Goal: Task Accomplishment & Management: Complete application form

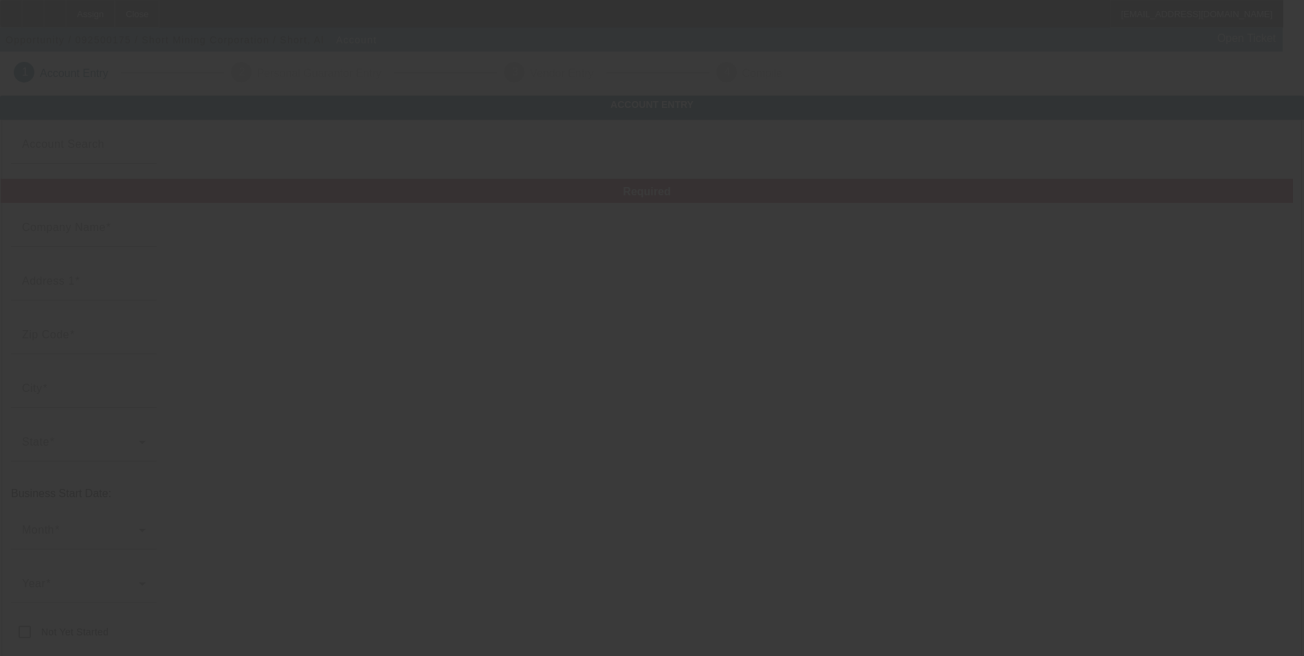
type input "Short Mining Corporation"
type input "[PHONE_NUMBER]"
type input "[EMAIL_ADDRESS][DOMAIN_NAME]"
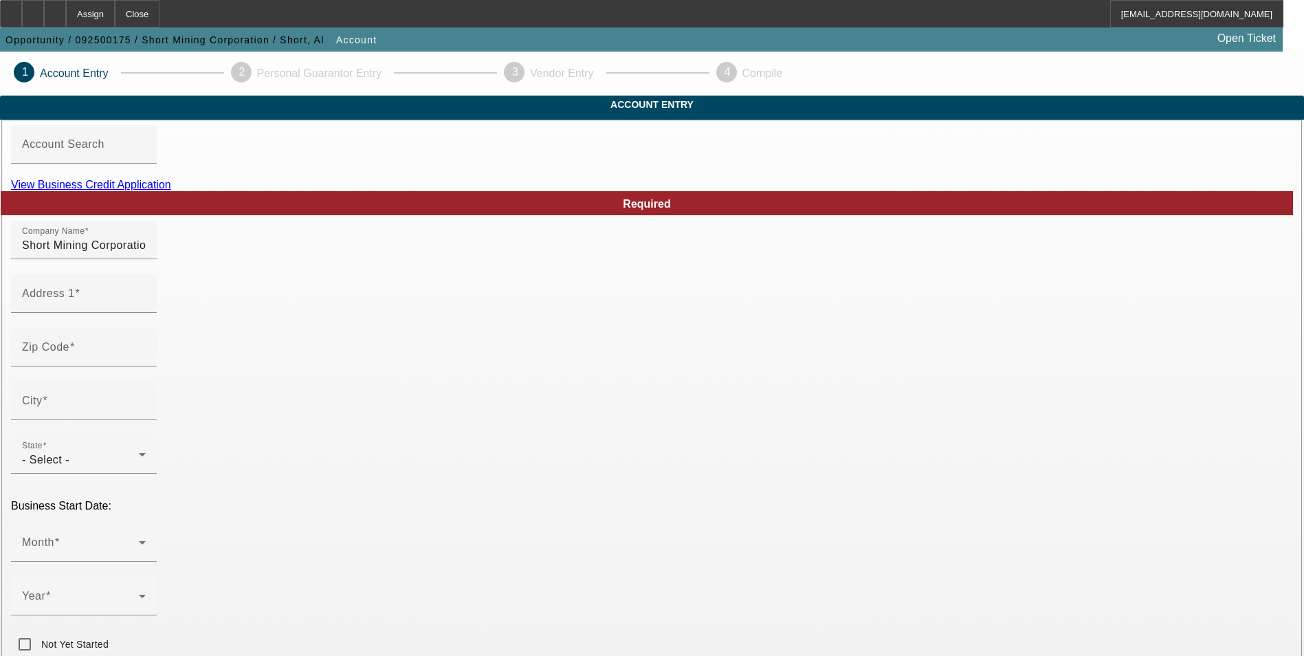
click at [171, 190] on link "View Business Credit Application" at bounding box center [91, 185] width 160 height 12
click at [146, 313] on div "Address 1" at bounding box center [84, 293] width 124 height 38
type input "[STREET_ADDRESS]"
click at [146, 361] on input "Zip Code" at bounding box center [84, 352] width 124 height 16
type input "37708"
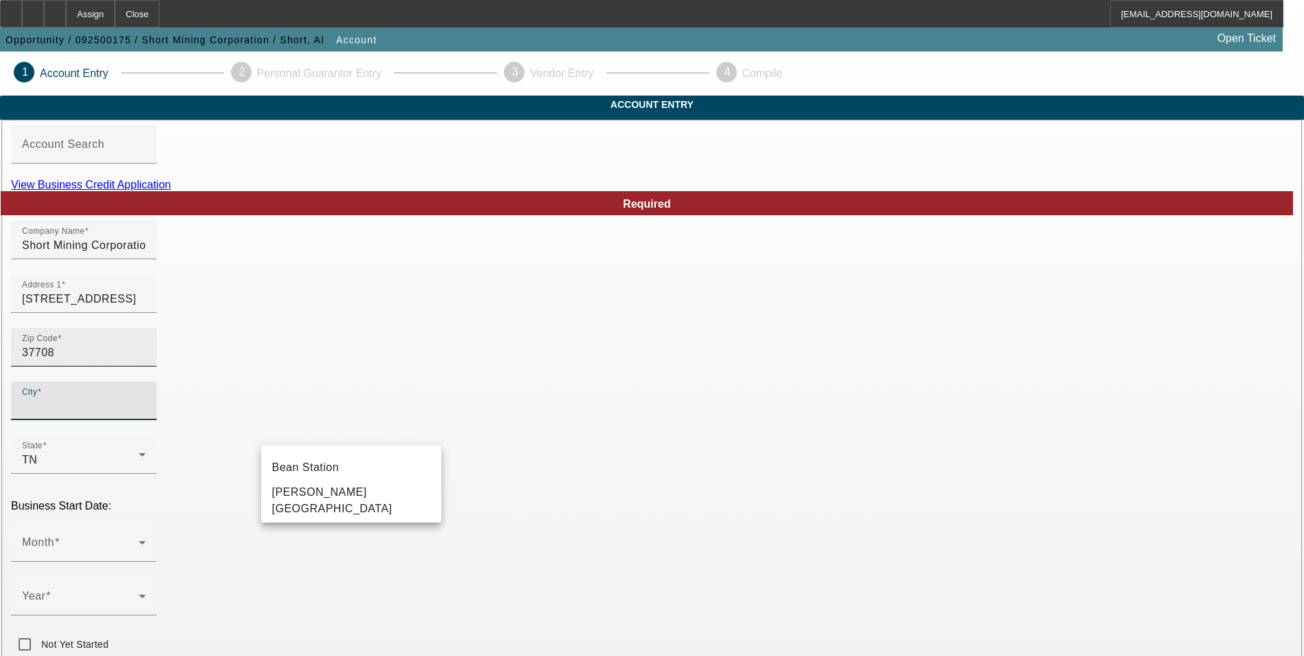
type input "Grainger"
click at [311, 471] on span "Bean Station" at bounding box center [305, 467] width 67 height 12
type input "Bean Station"
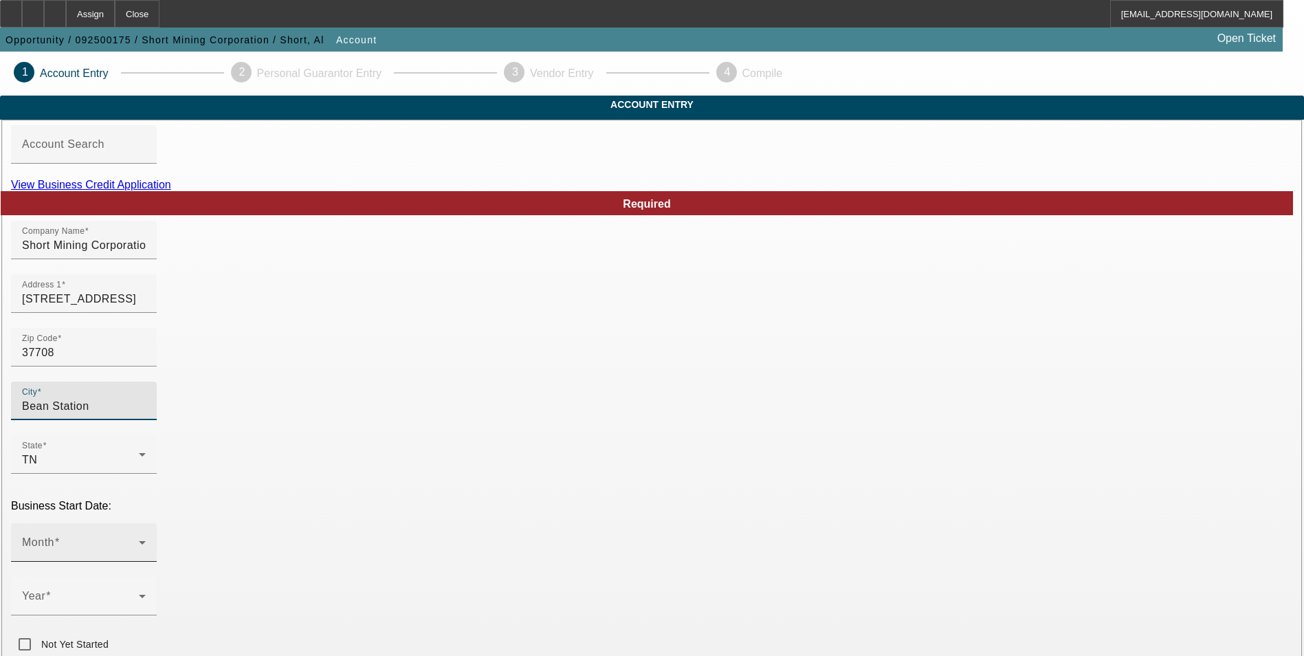
click at [146, 523] on div "Month" at bounding box center [84, 542] width 124 height 38
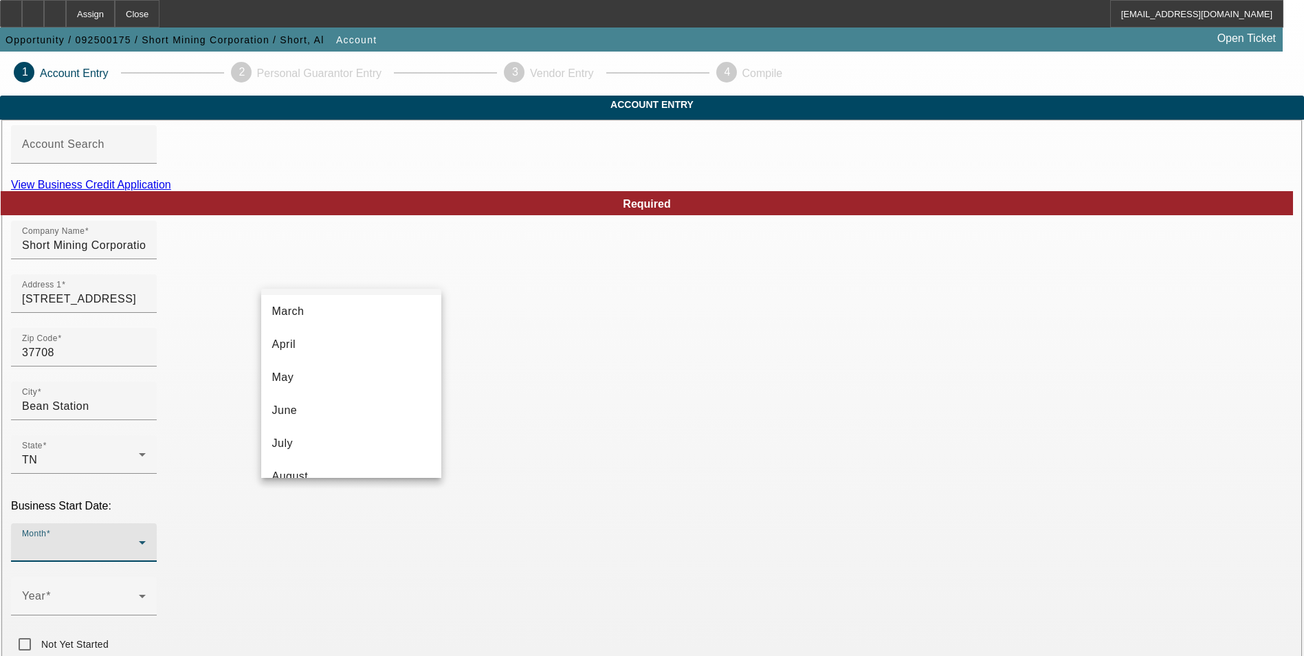
scroll to position [206, 0]
click at [342, 391] on mat-option "September" at bounding box center [351, 401] width 180 height 33
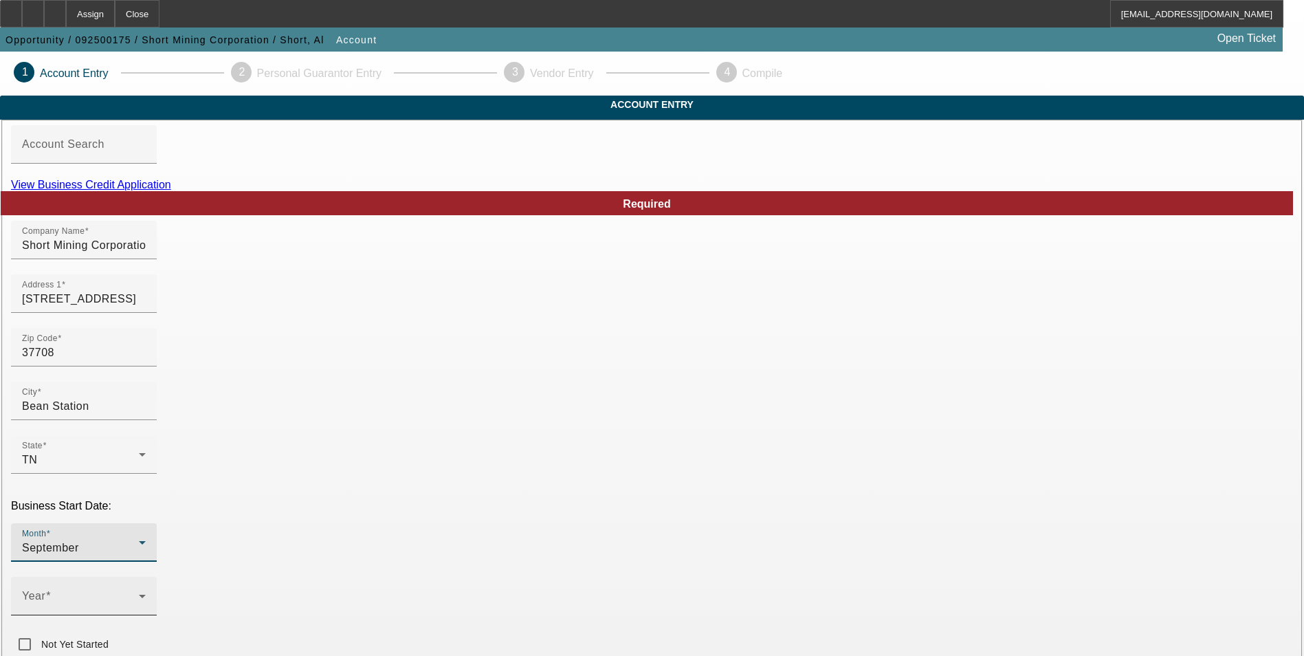
click at [139, 593] on span at bounding box center [80, 601] width 117 height 16
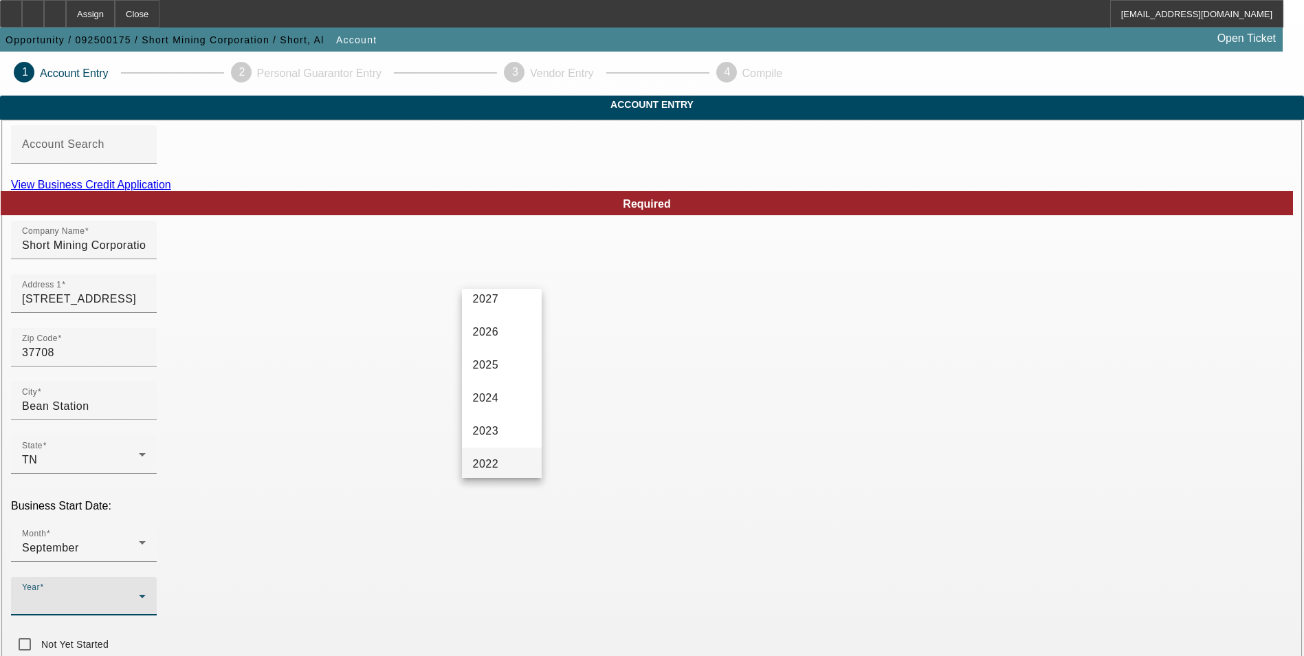
scroll to position [69, 0]
click at [498, 439] on span "2022" at bounding box center [486, 440] width 26 height 16
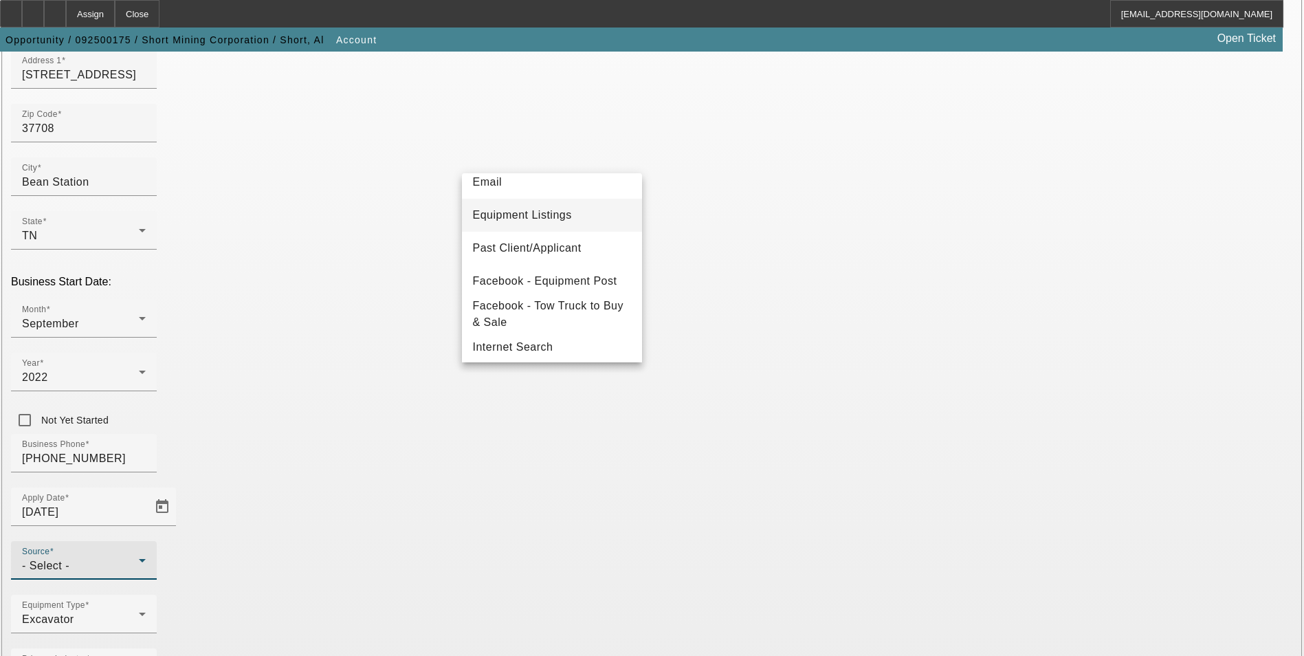
scroll to position [76, 0]
click at [550, 249] on mat-option "Email" at bounding box center [552, 250] width 180 height 33
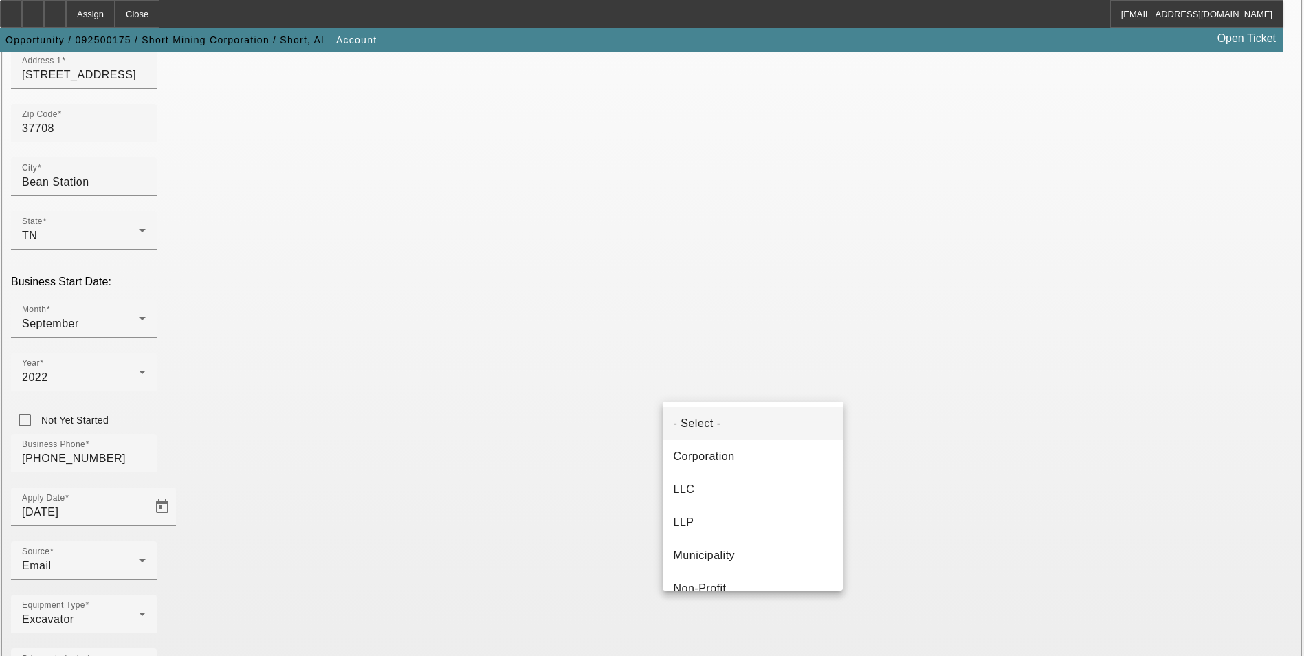
click at [755, 424] on mat-option "- Select -" at bounding box center [752, 423] width 180 height 33
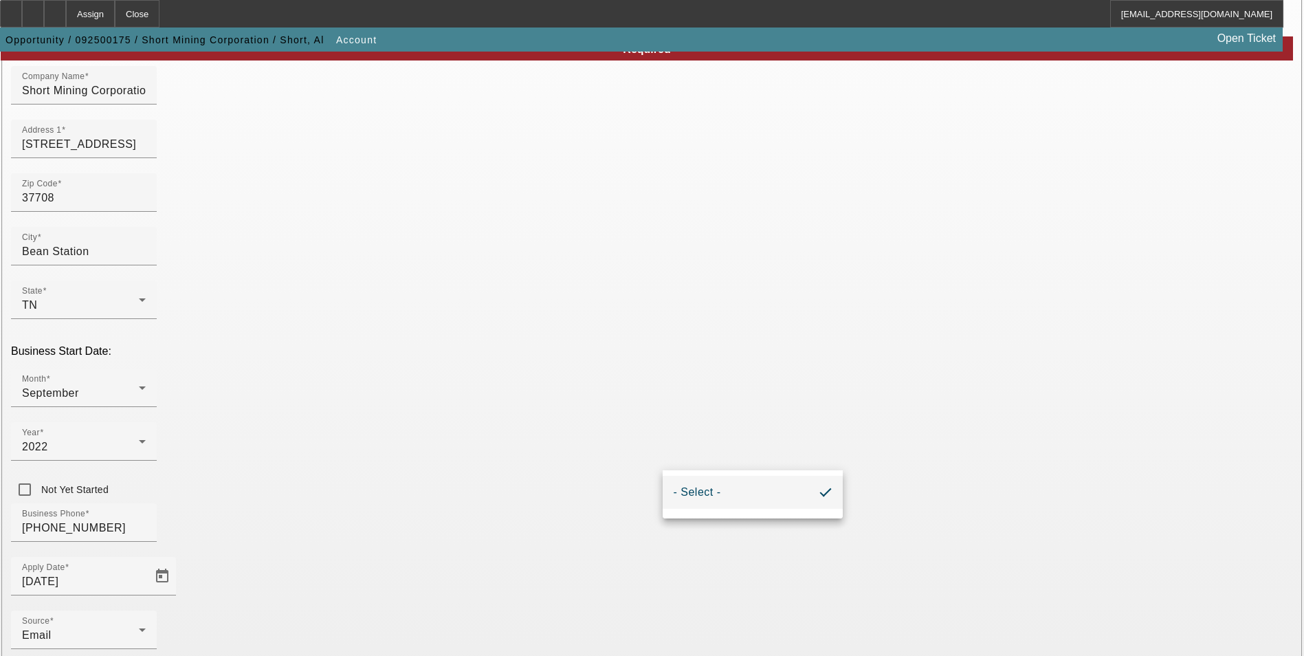
scroll to position [155, 0]
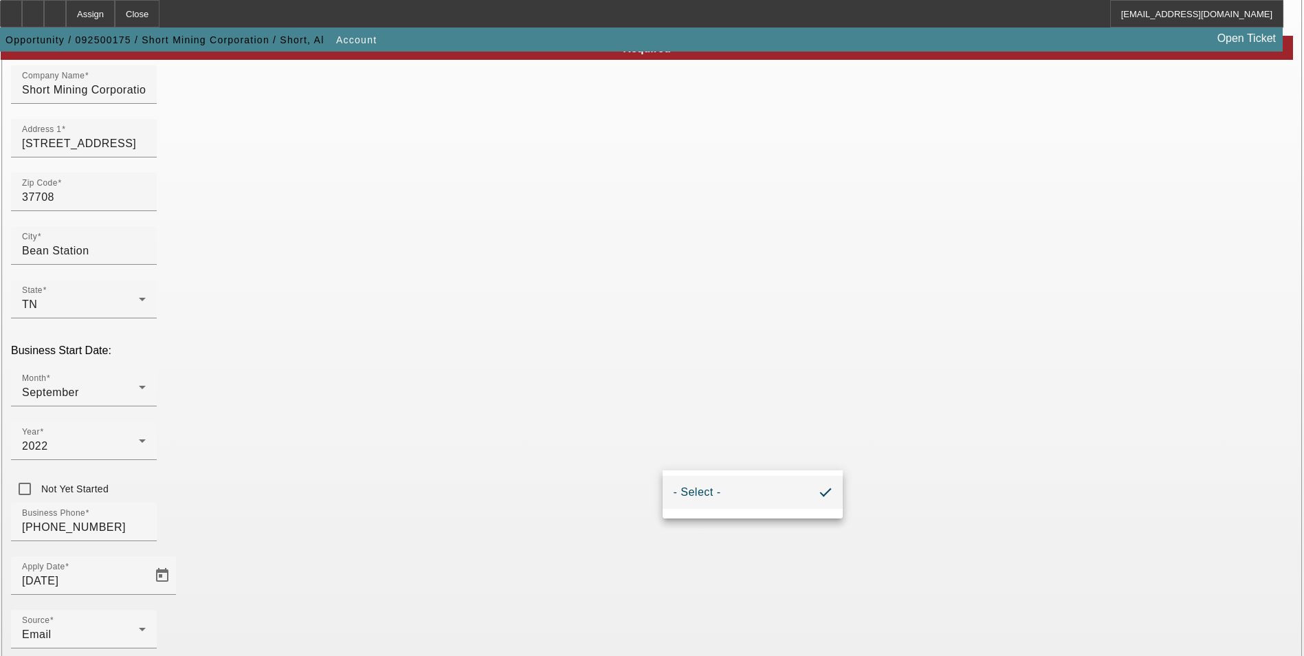
click at [736, 446] on div at bounding box center [652, 328] width 1304 height 656
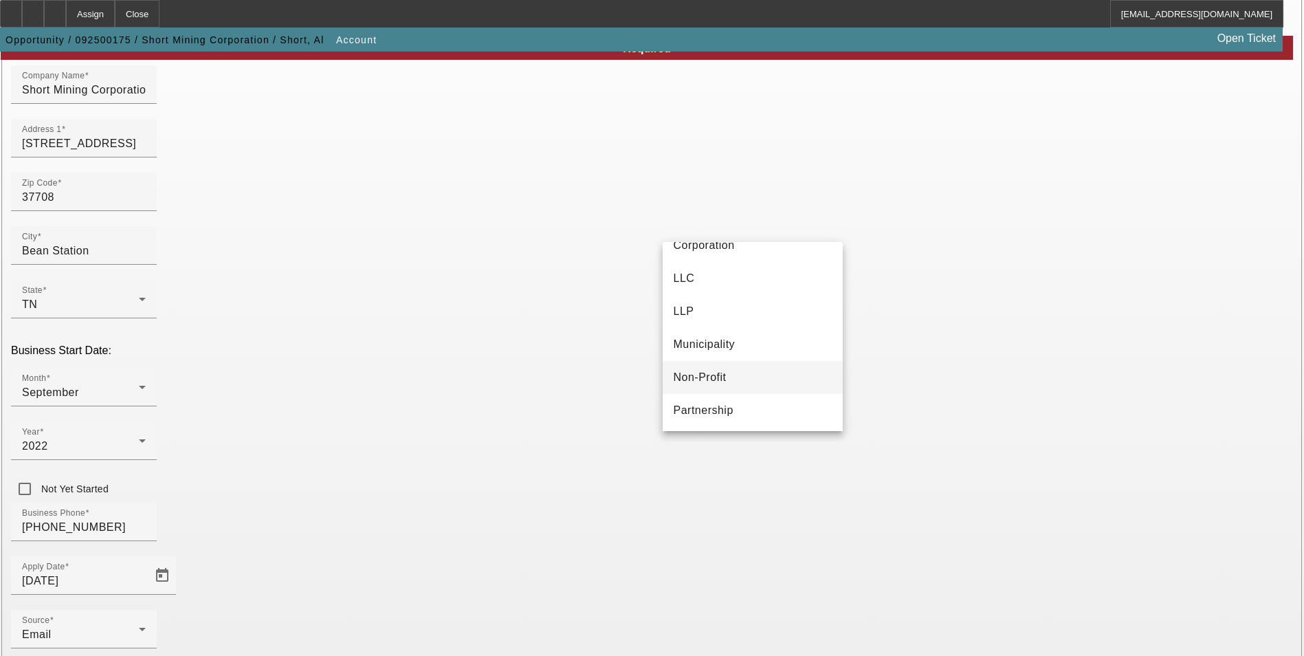
scroll to position [0, 0]
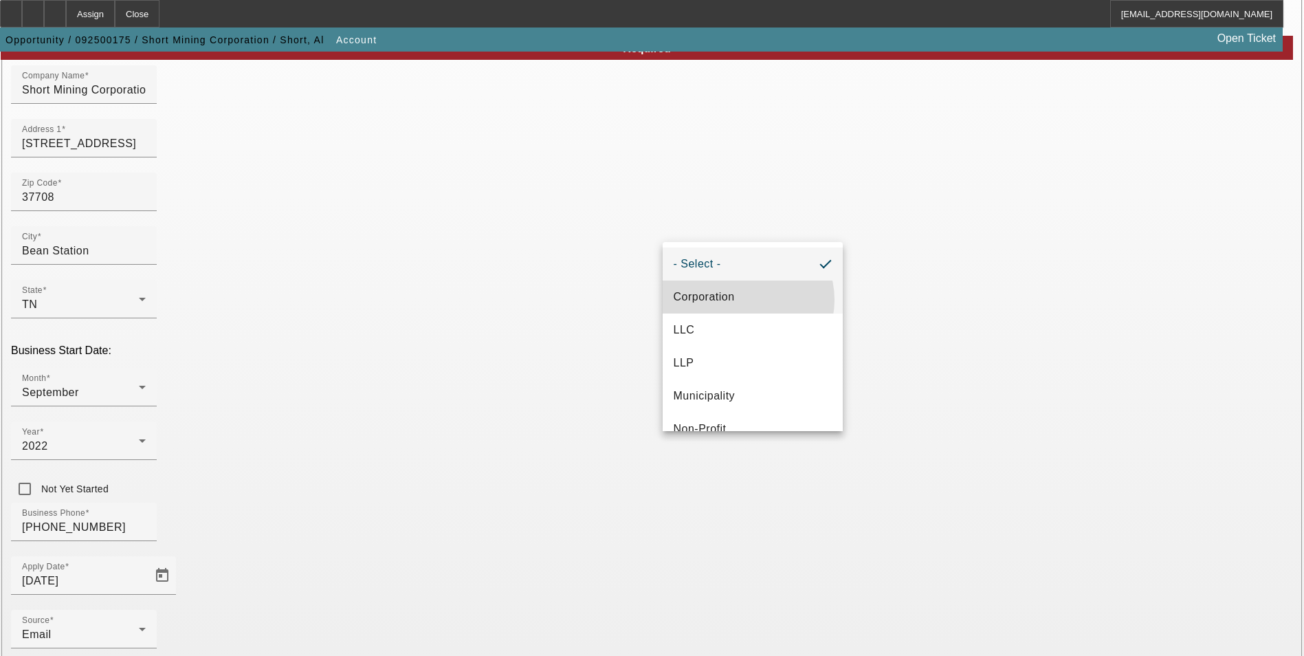
click at [745, 300] on mat-option "Corporation" at bounding box center [752, 296] width 180 height 33
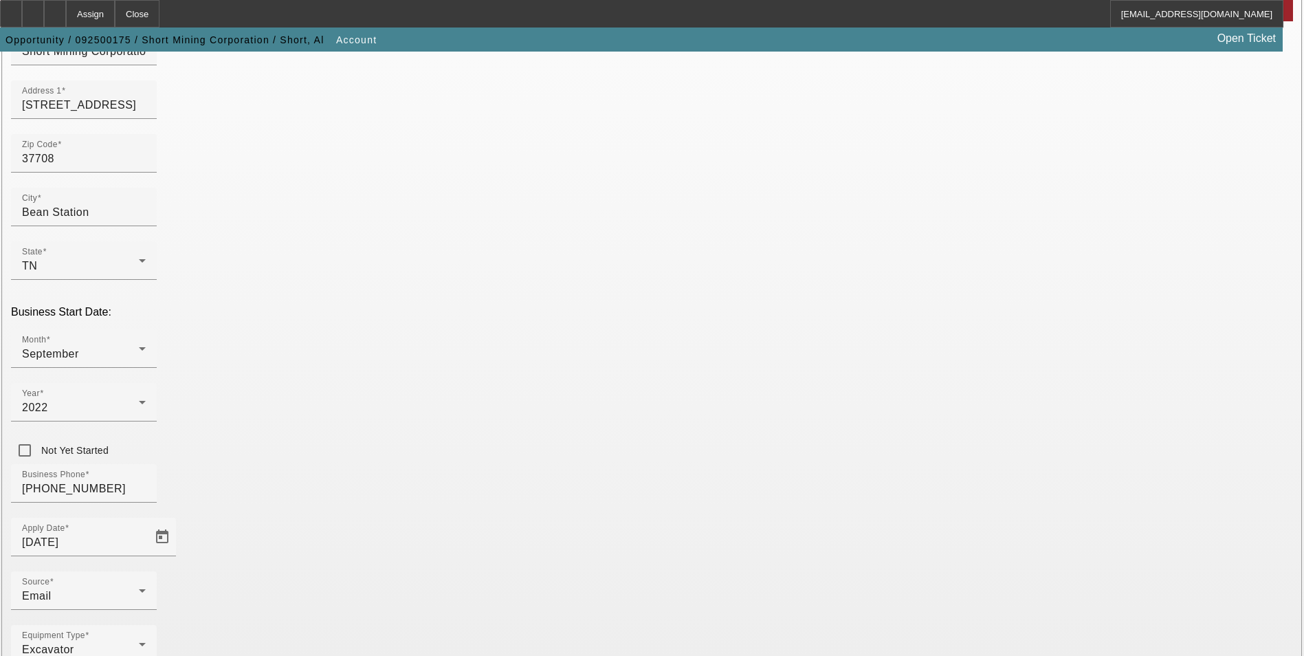
scroll to position [224, 0]
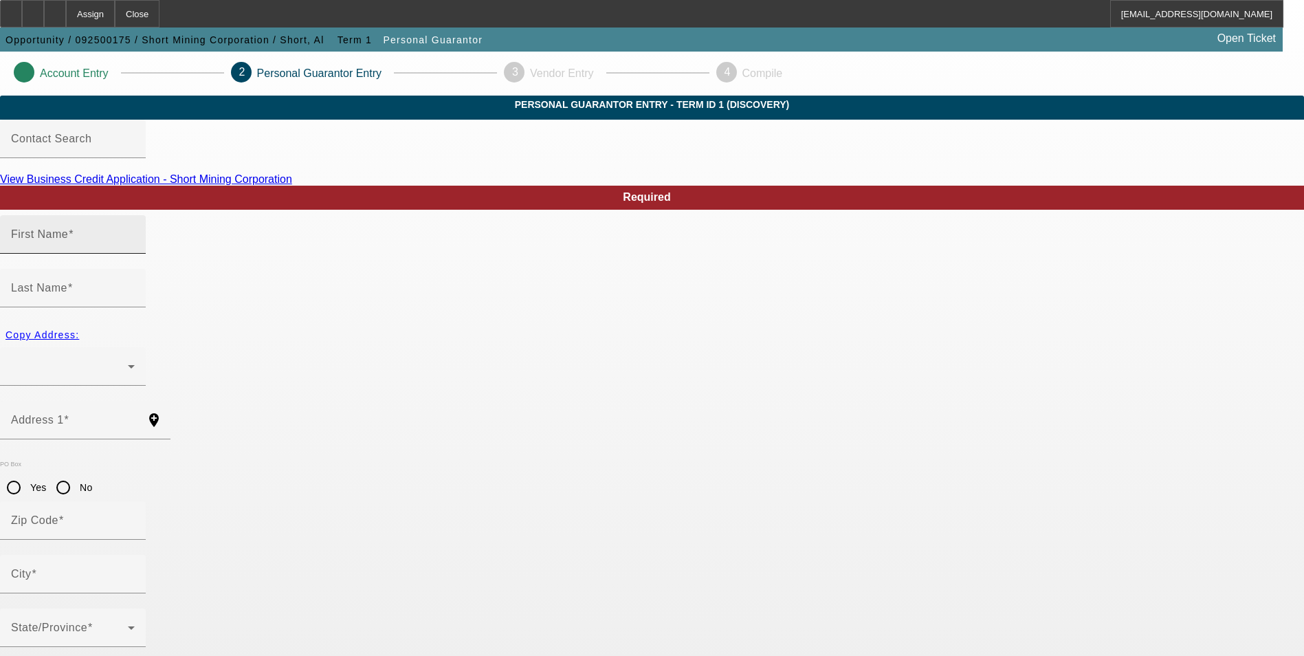
type input "Al"
type input "Short"
radio input "true"
type input "129-29-9995"
type input "shortminingcorporation@gmail.com"
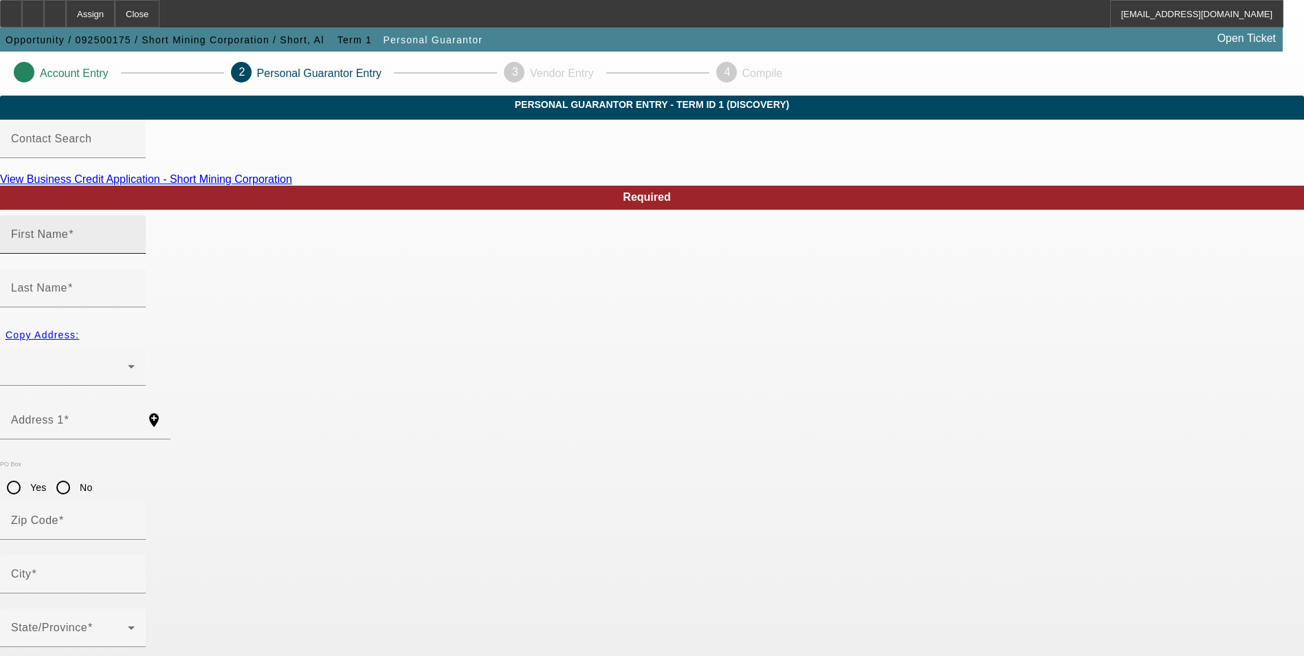
type input "[PHONE_NUMBER]"
click at [128, 358] on div at bounding box center [69, 366] width 117 height 16
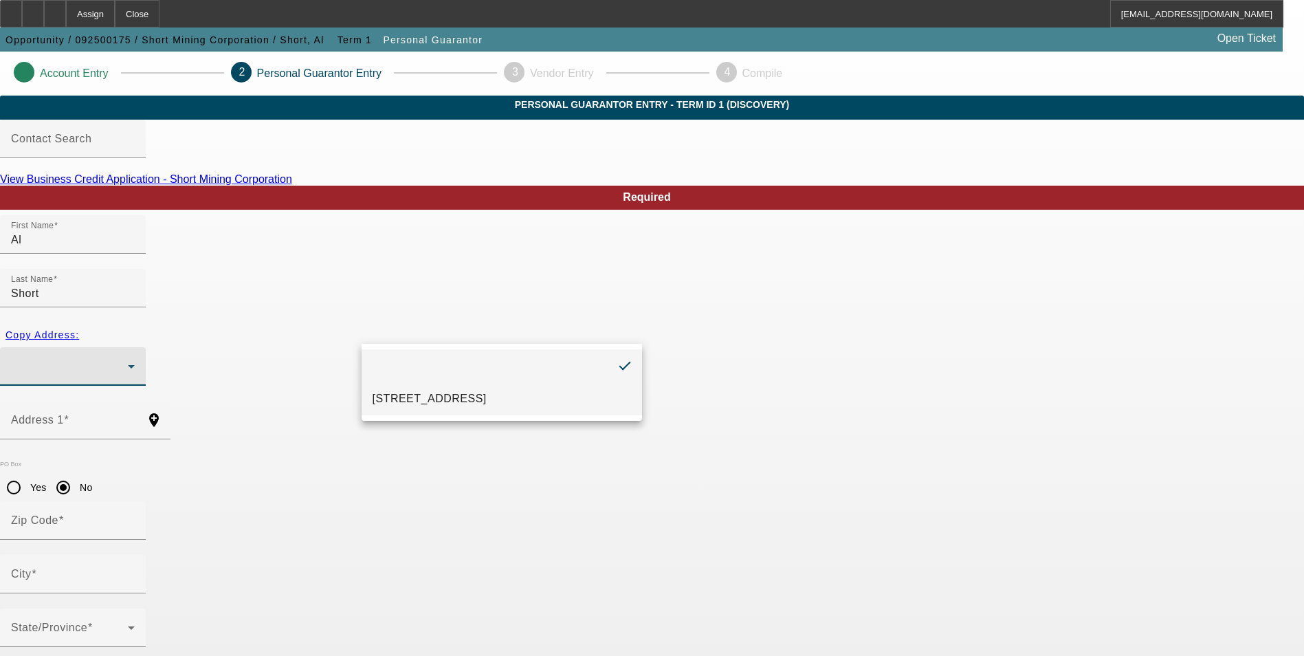
click at [454, 397] on span "340 Main Street 446 Bean Station, TN 37708" at bounding box center [429, 398] width 114 height 16
click at [79, 329] on span "Copy Address:" at bounding box center [42, 334] width 74 height 11
type input "340 Main Street 446"
radio input "false"
type input "37708"
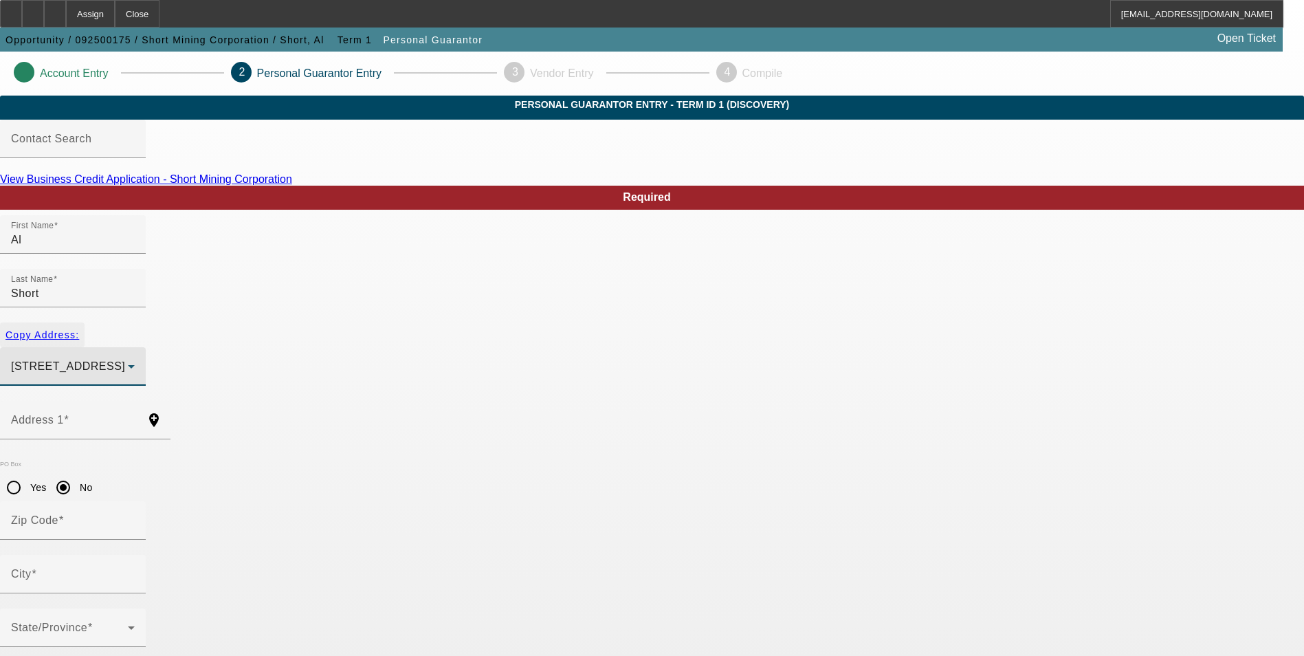
type input "Bean Station"
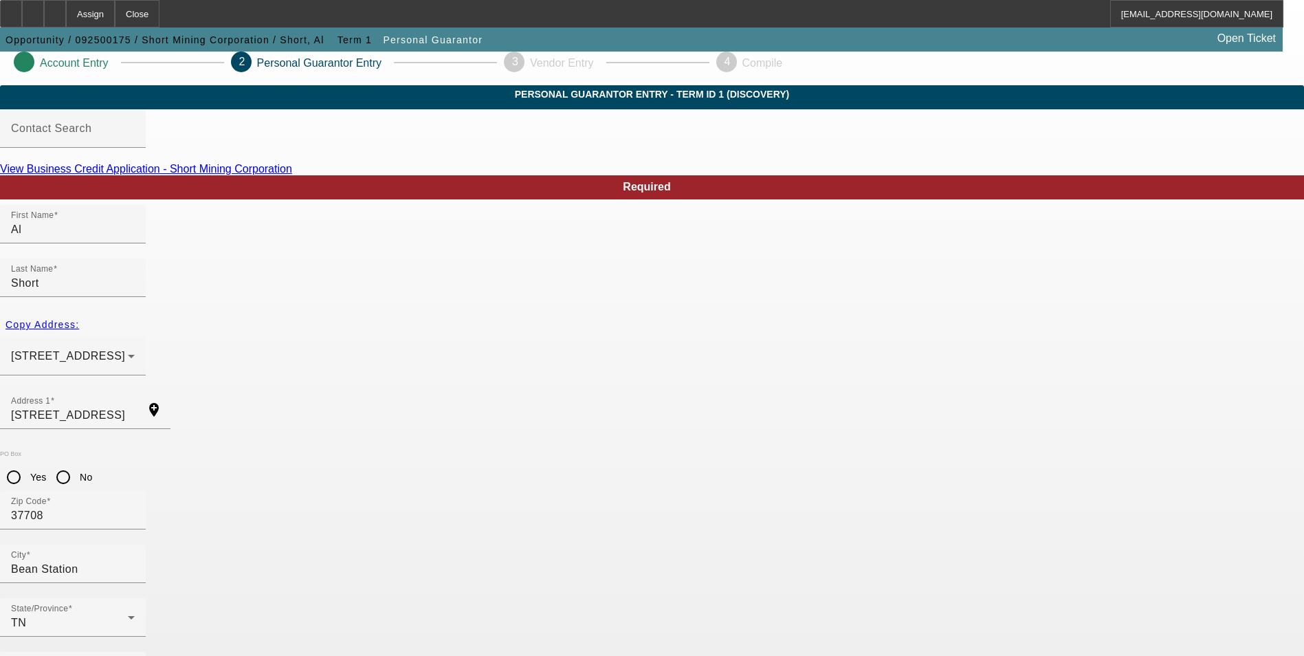
scroll to position [16, 0]
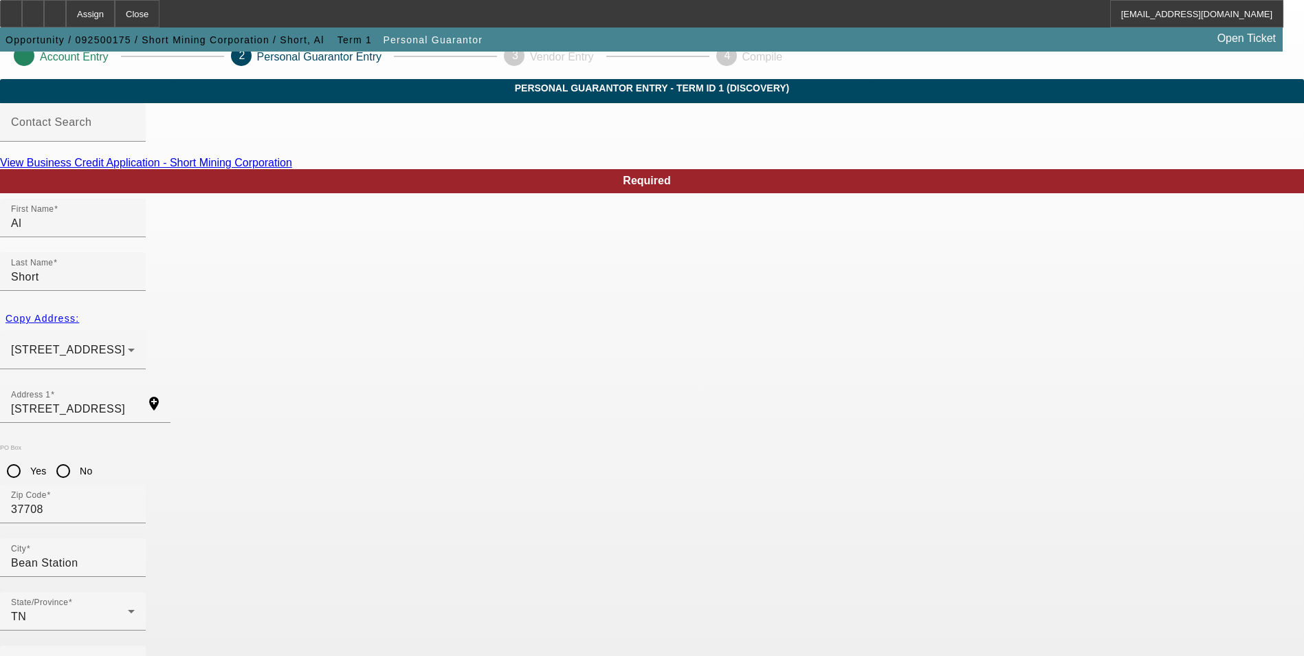
type input "100"
click at [96, 655] on mat-label "Business Phone" at bounding box center [53, 664] width 85 height 12
type input "[PHONE_NUMBER]"
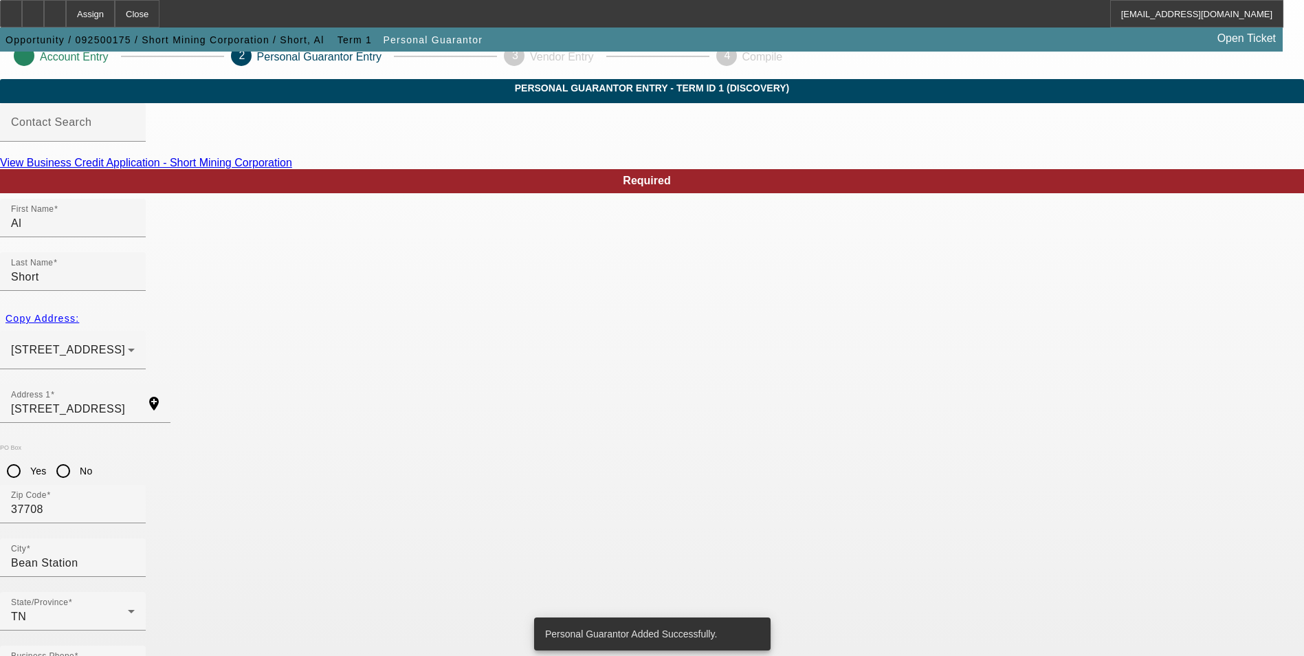
scroll to position [0, 0]
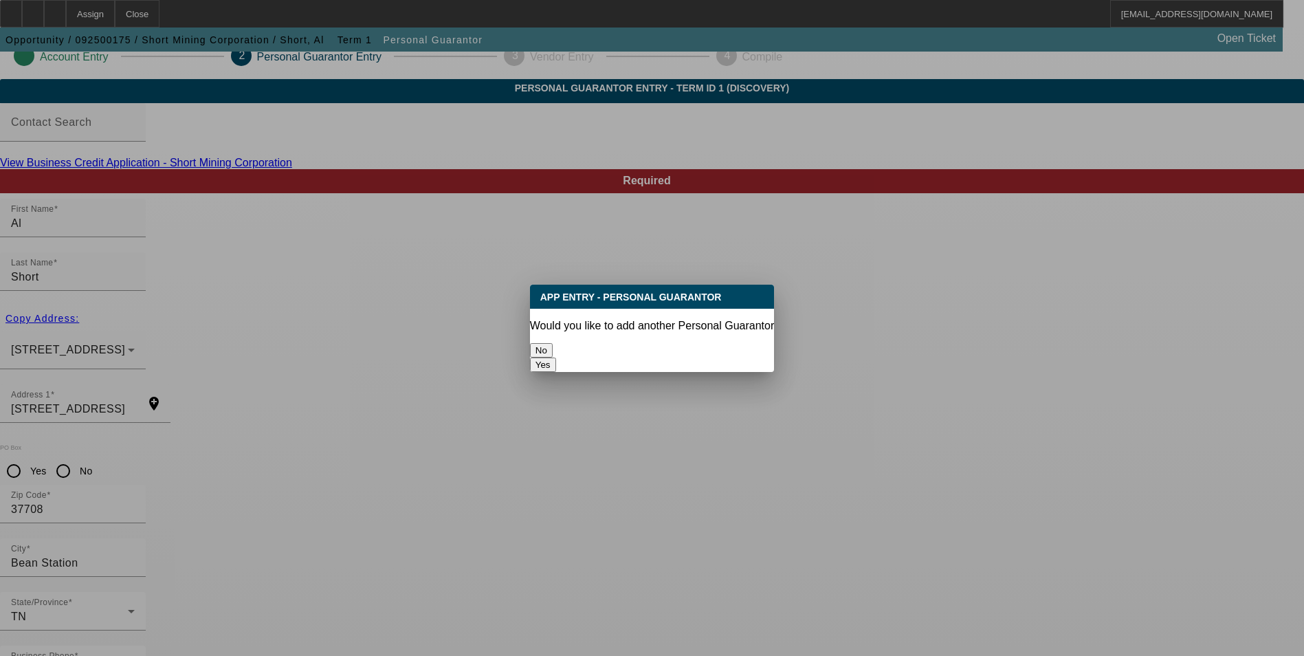
click at [552, 343] on button "No" at bounding box center [541, 350] width 23 height 14
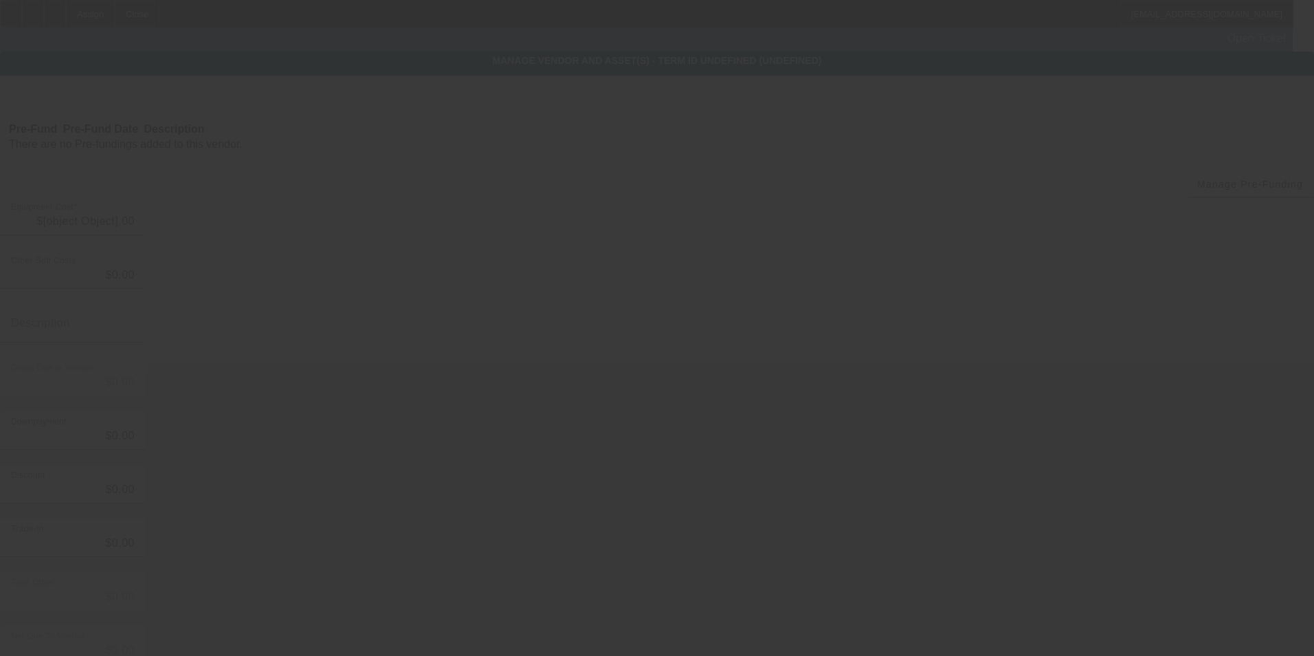
type input "$163,500.00"
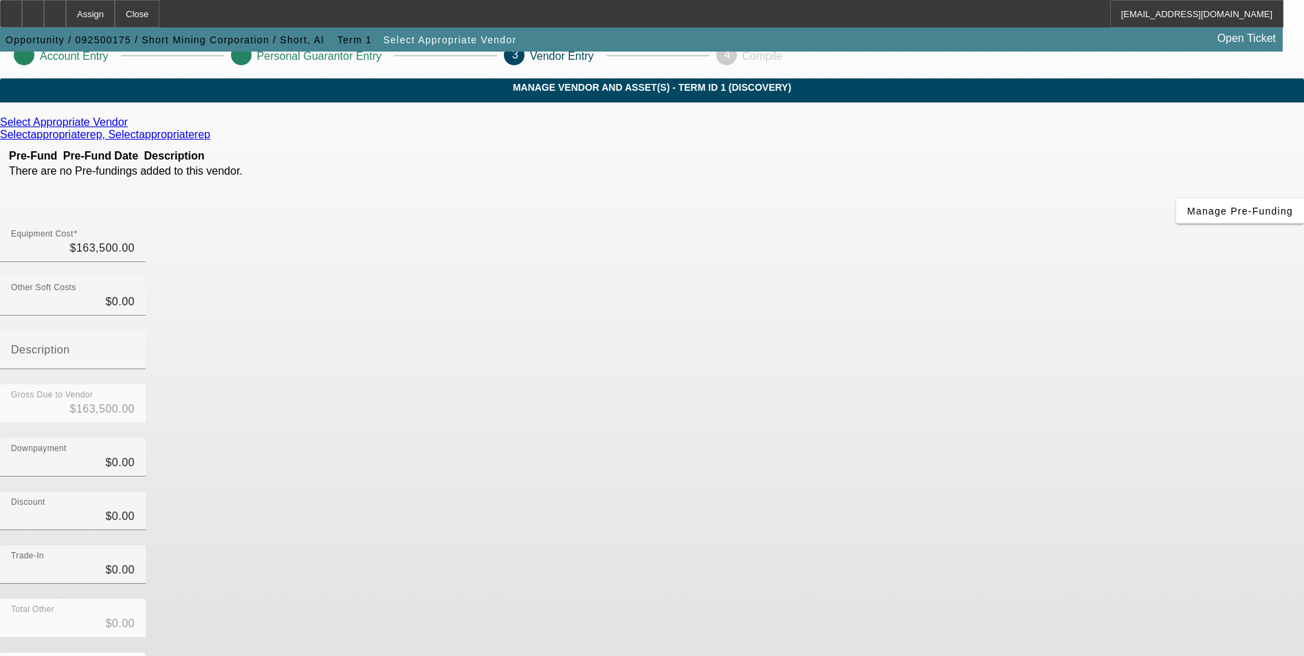
scroll to position [46, 0]
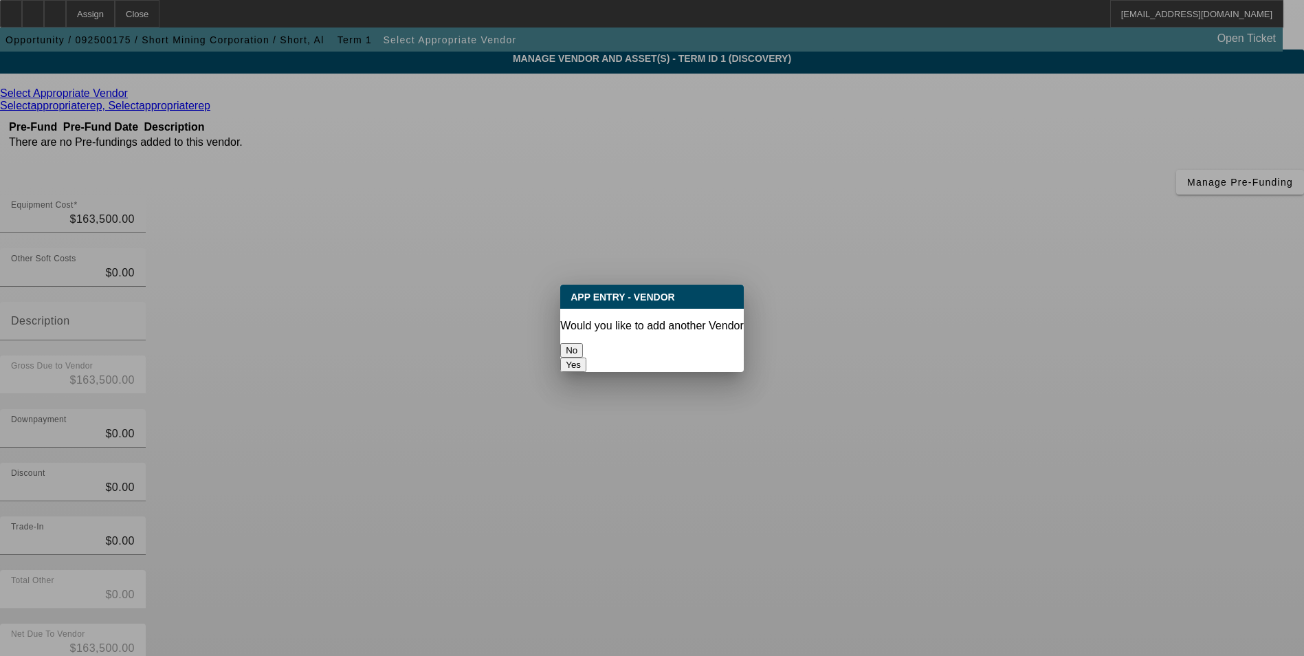
click at [583, 343] on button "No" at bounding box center [571, 350] width 23 height 14
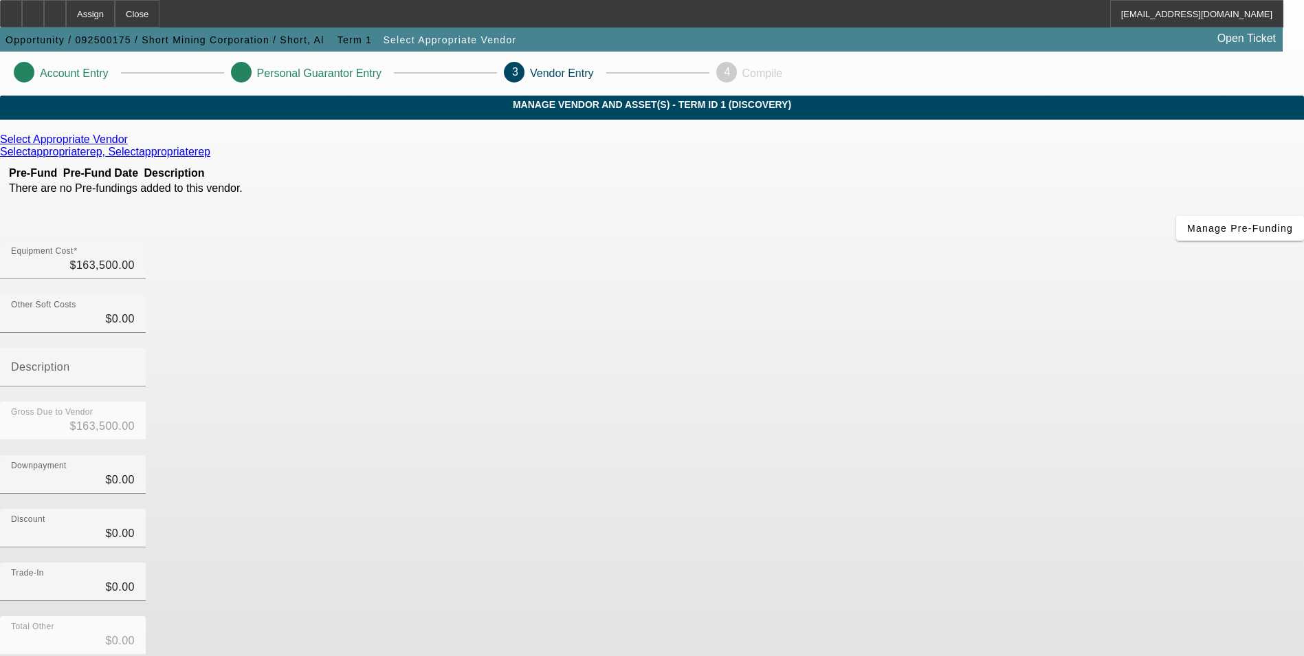
scroll to position [46, 0]
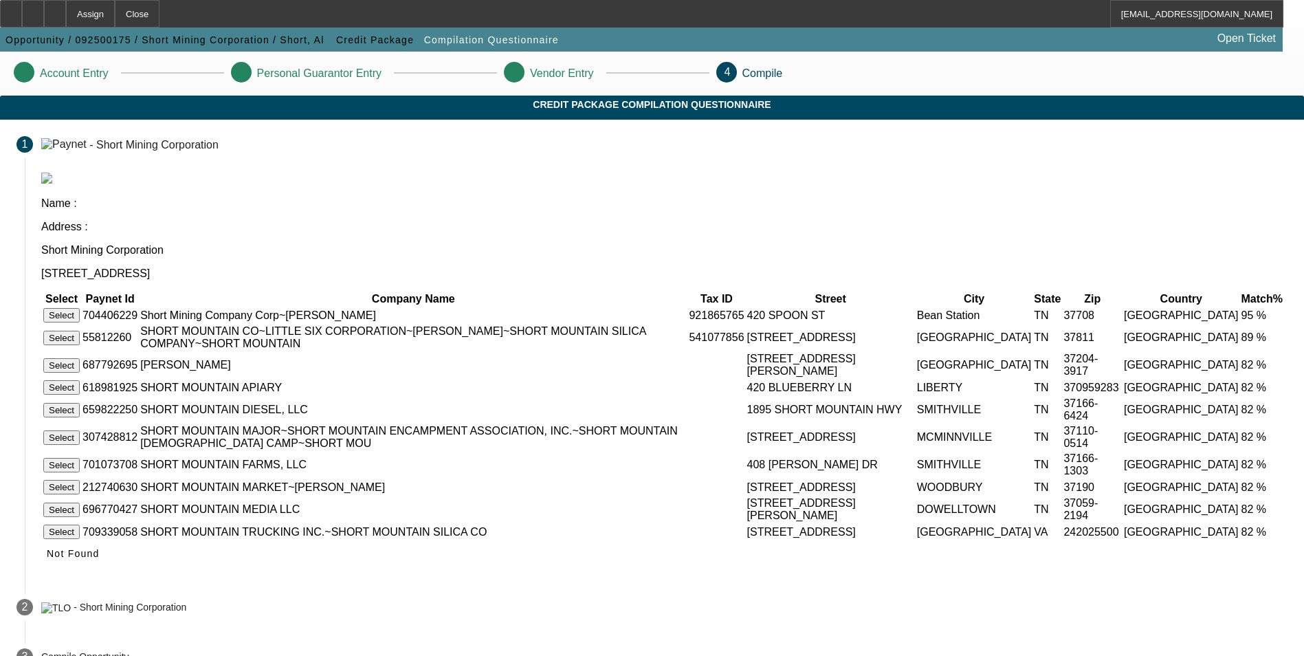
click at [80, 308] on button "Select" at bounding box center [61, 315] width 36 height 14
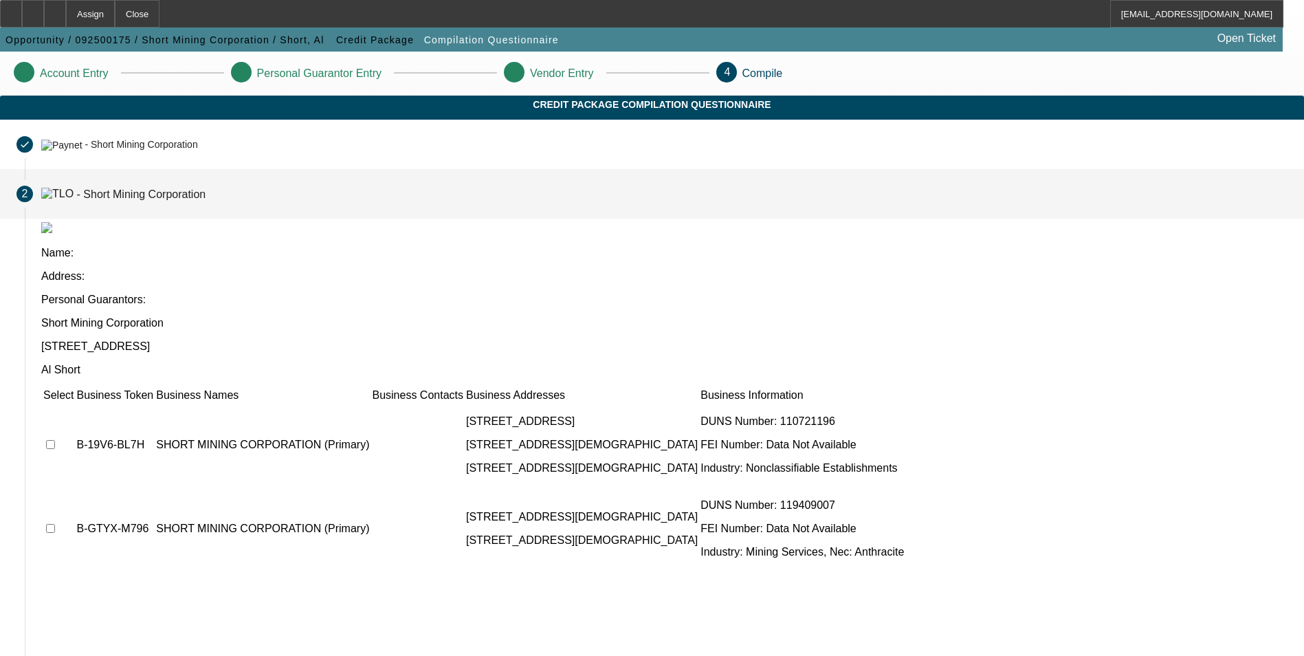
click at [55, 440] on input "checkbox" at bounding box center [50, 444] width 9 height 9
checkbox input "true"
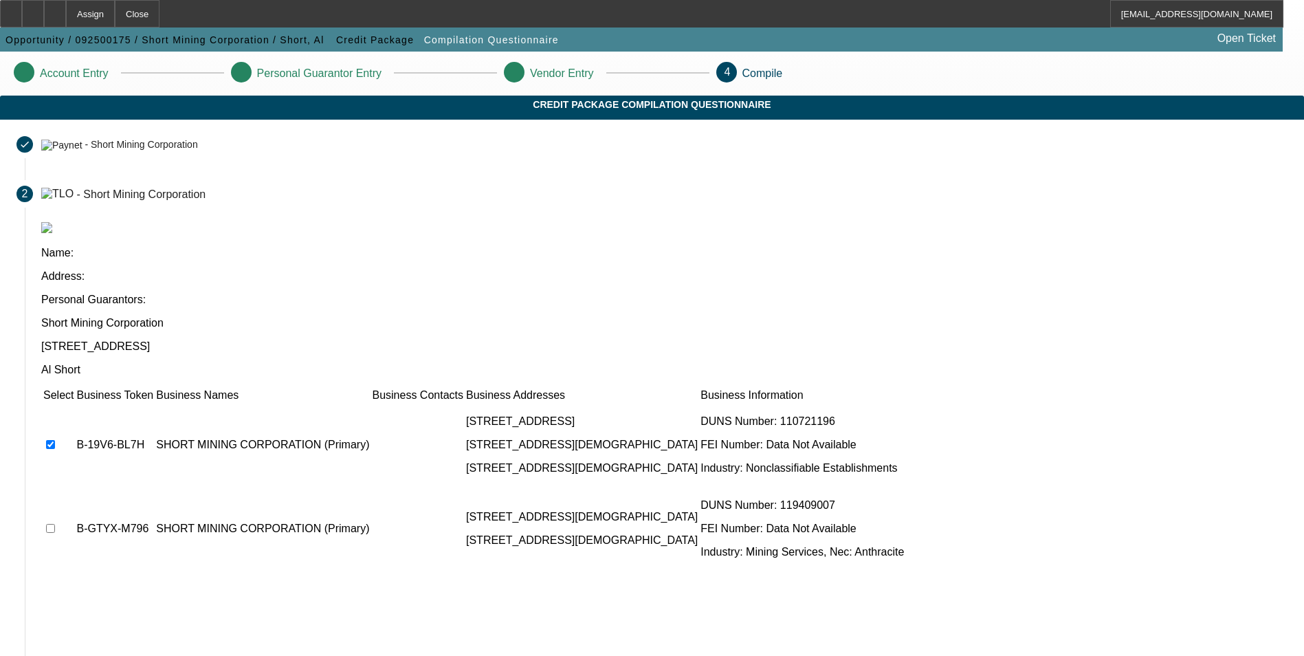
click at [55, 524] on input "checkbox" at bounding box center [50, 528] width 9 height 9
checkbox input "true"
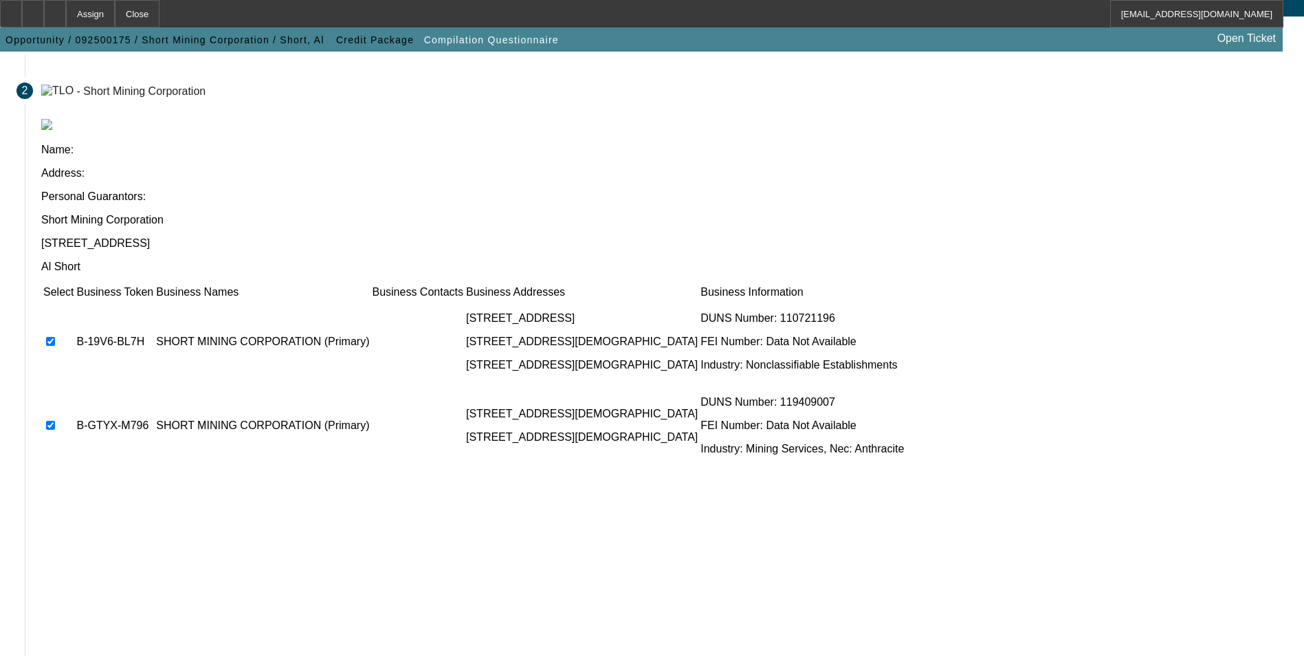
scroll to position [104, 0]
click at [916, 563] on div "Select Business Token Business Names Business Contacts Business Addresses Busin…" at bounding box center [664, 471] width 1246 height 378
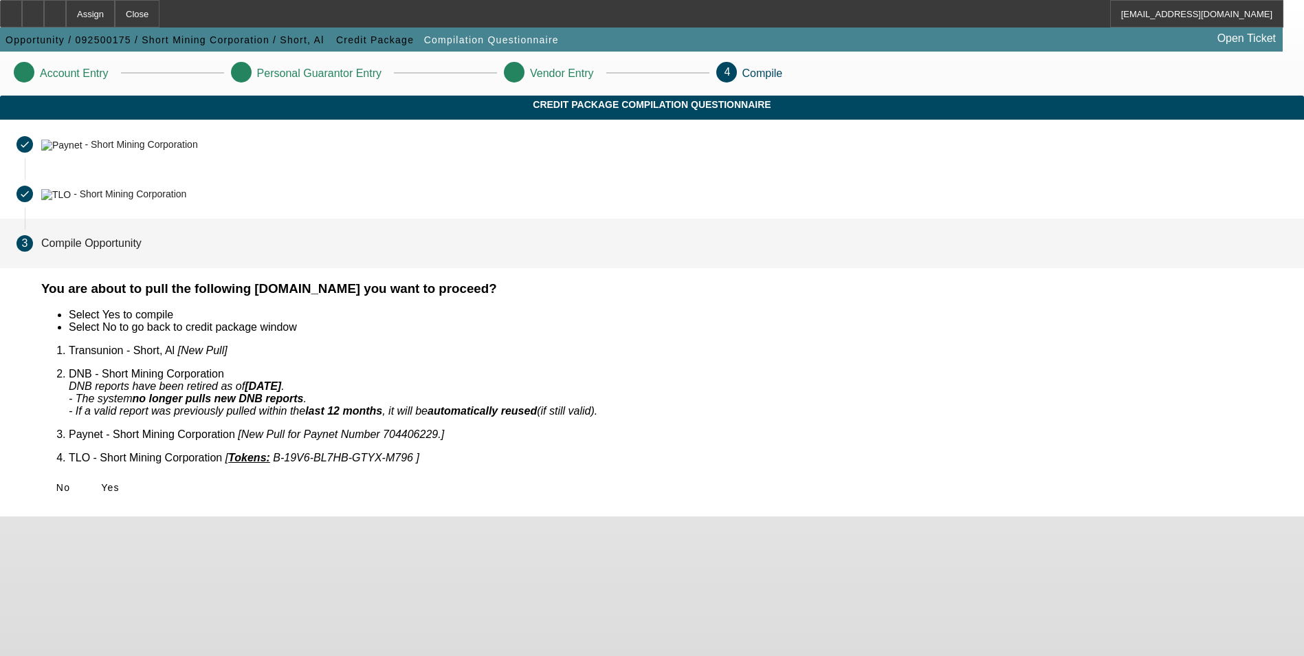
scroll to position [0, 0]
click at [120, 482] on span "Yes" at bounding box center [110, 487] width 19 height 11
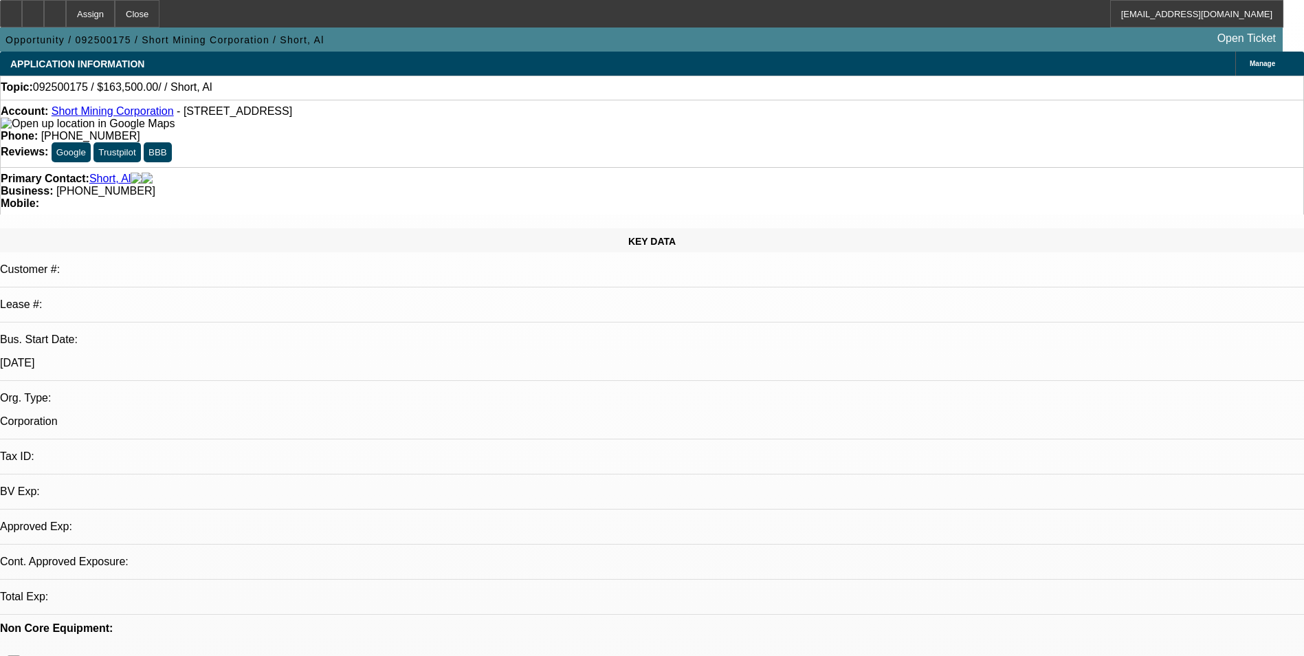
select select "0"
select select "2"
select select "0.1"
select select "1"
select select "2"
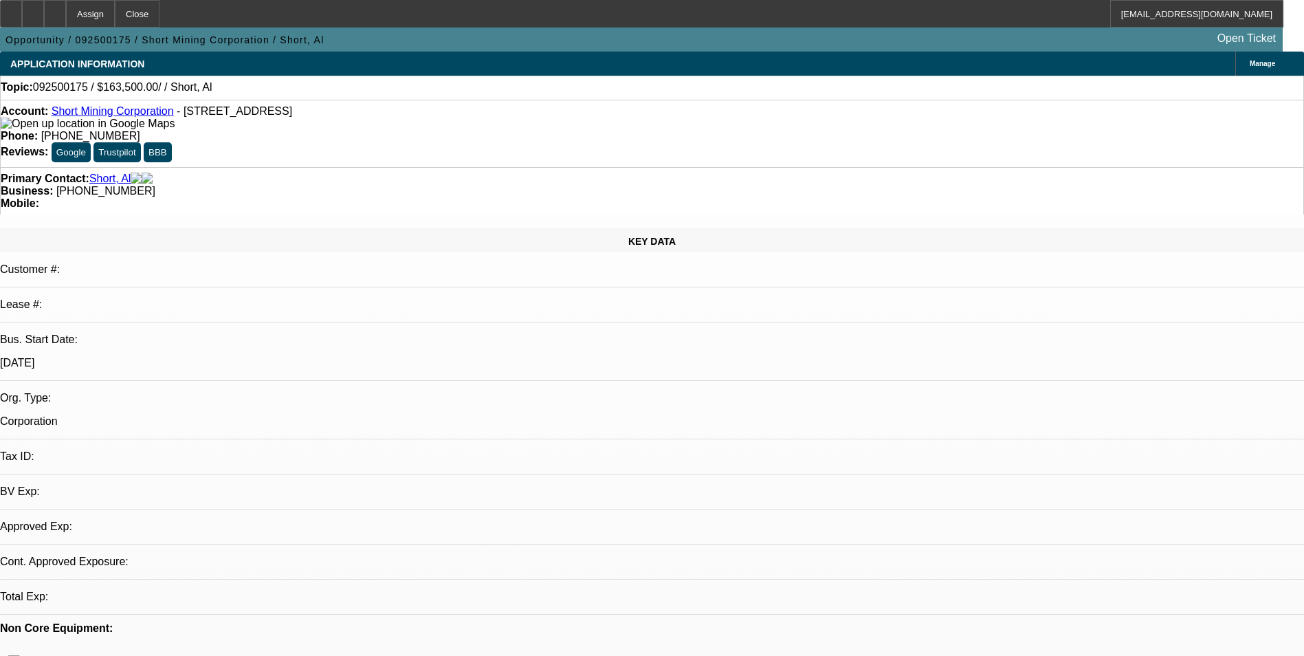
select select "4"
click at [66, 8] on div at bounding box center [55, 13] width 22 height 27
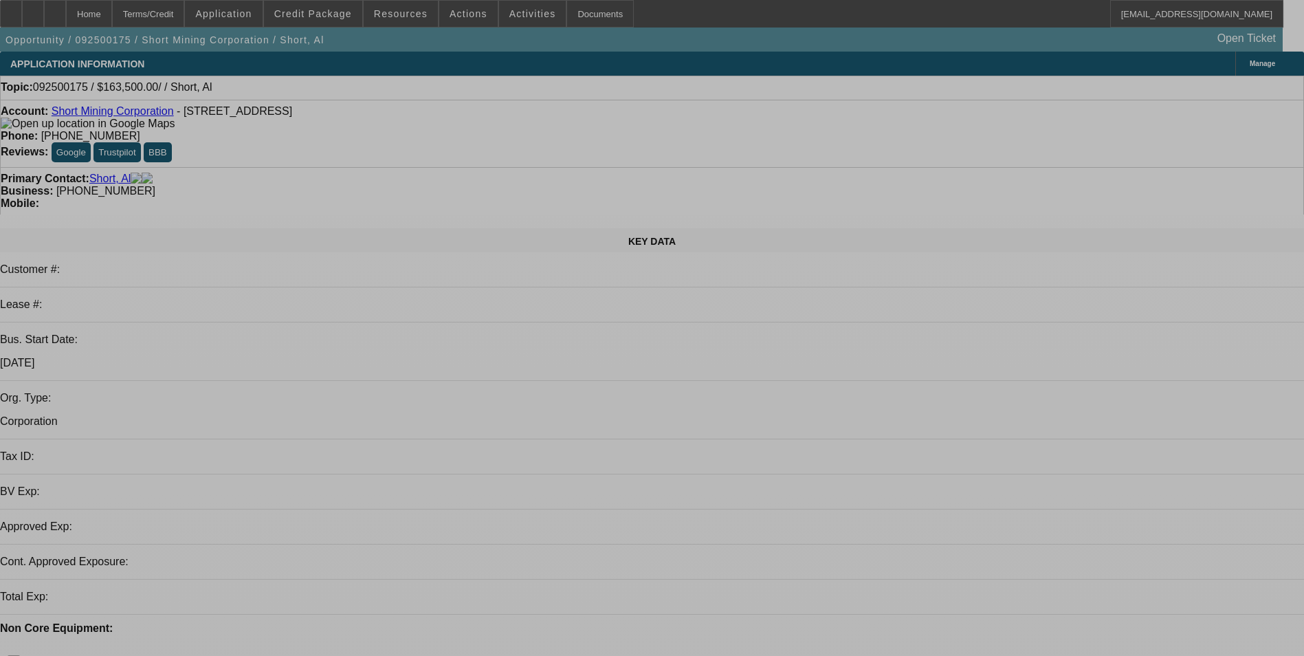
select select "0"
select select "2"
select select "0.1"
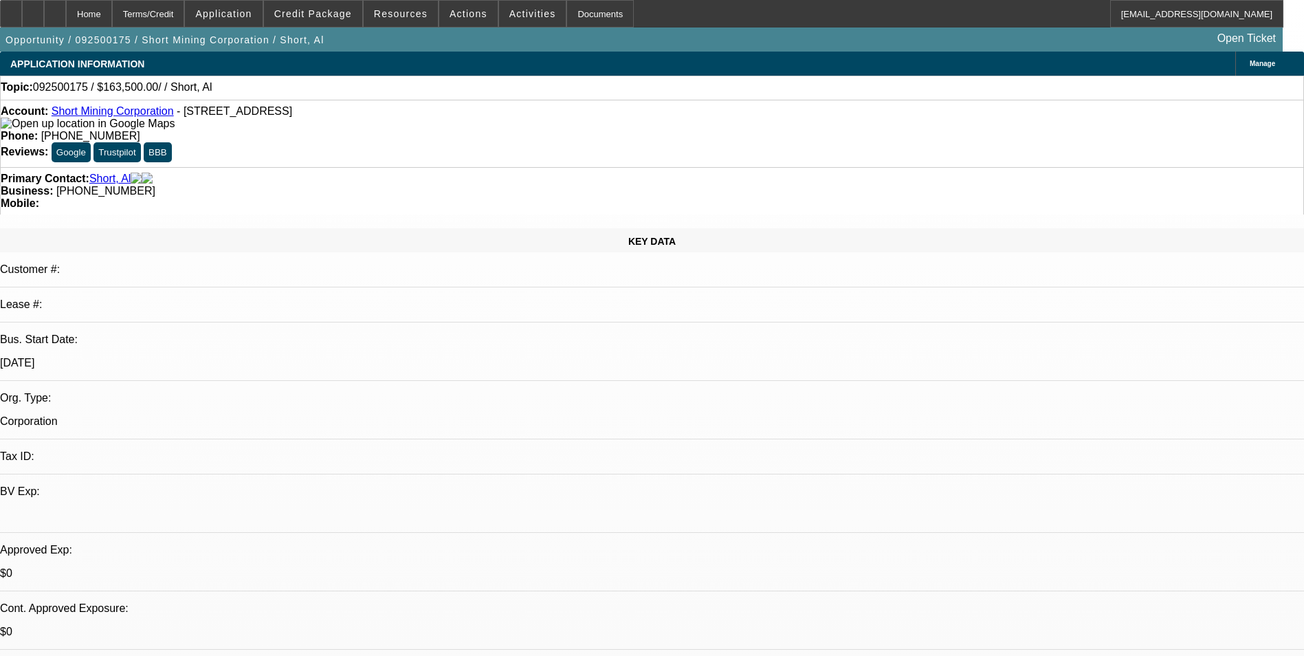
select select "1"
select select "2"
select select "4"
click at [454, 18] on span "Actions" at bounding box center [468, 13] width 38 height 11
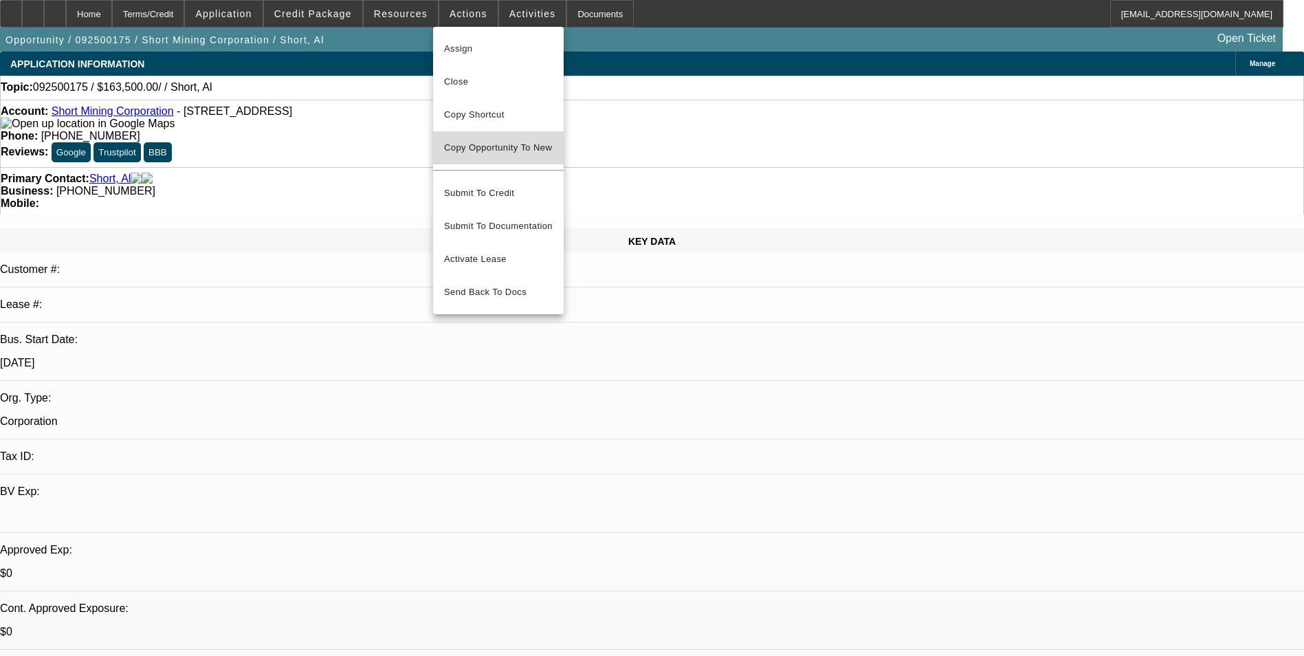
click at [503, 150] on span "Copy Opportunity To New" at bounding box center [498, 147] width 108 height 10
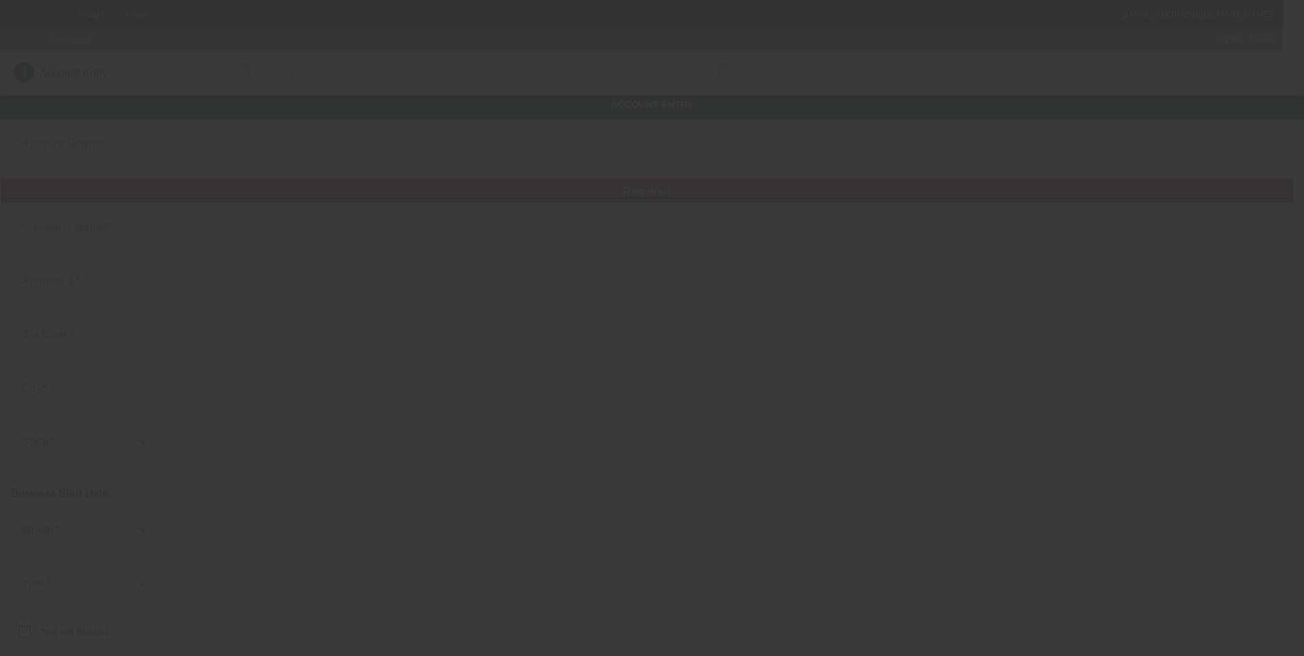
type input "Short Mining Corporation"
type input "340 Main Street 446"
type input "37708"
type input "Bean Station"
type input "[PHONE_NUMBER]"
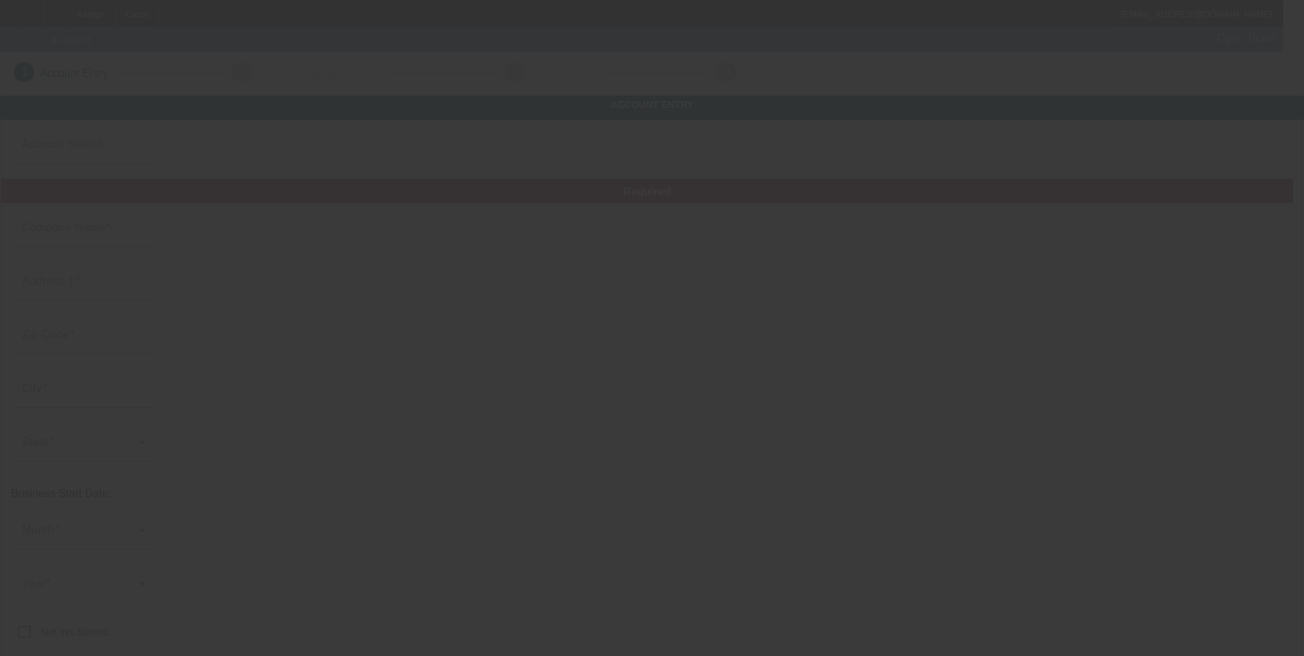
type input "shortminingcorporation@gmail.com"
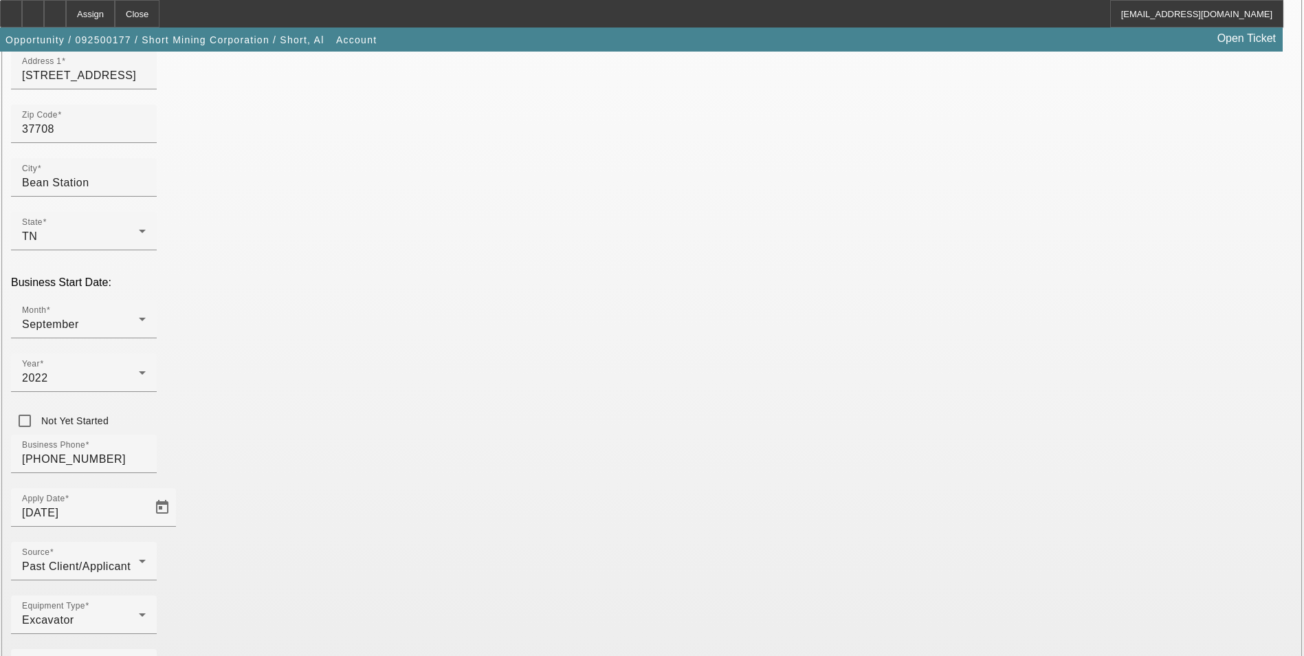
scroll to position [224, 0]
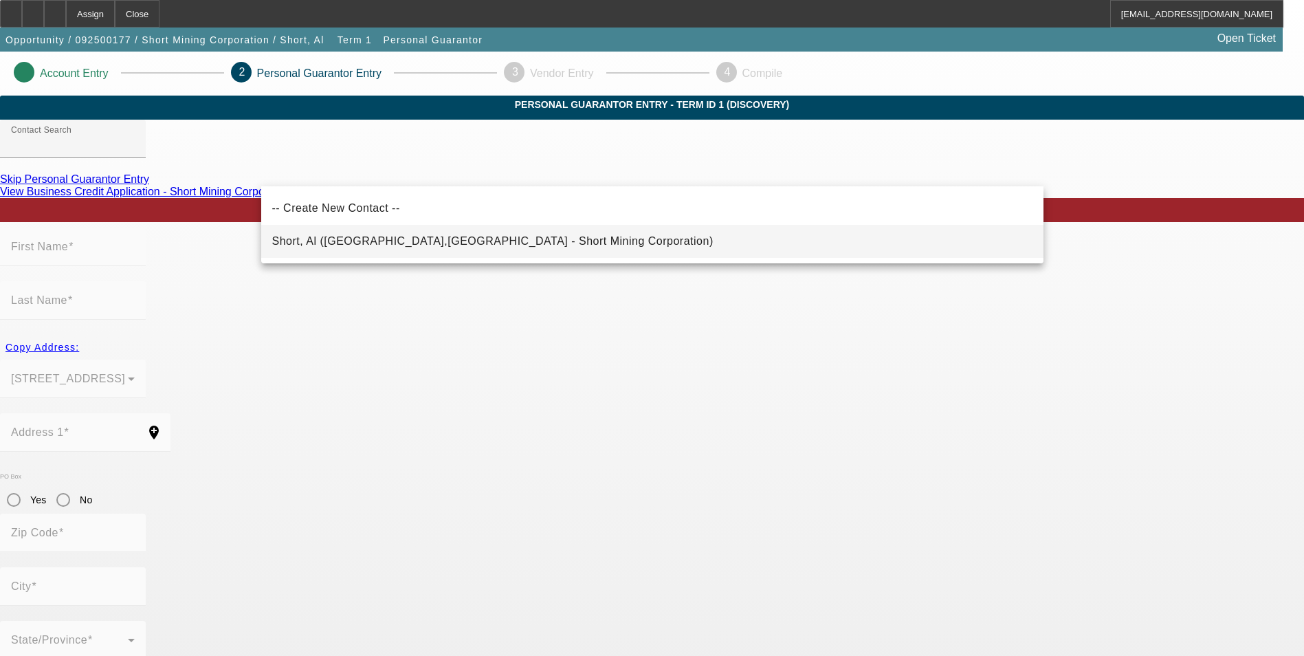
click at [360, 236] on span "Short, Al (Bean Station,TN - Short Mining Corporation)" at bounding box center [492, 241] width 441 height 12
type input "Short, Al (Bean Station,TN - Short Mining Corporation)"
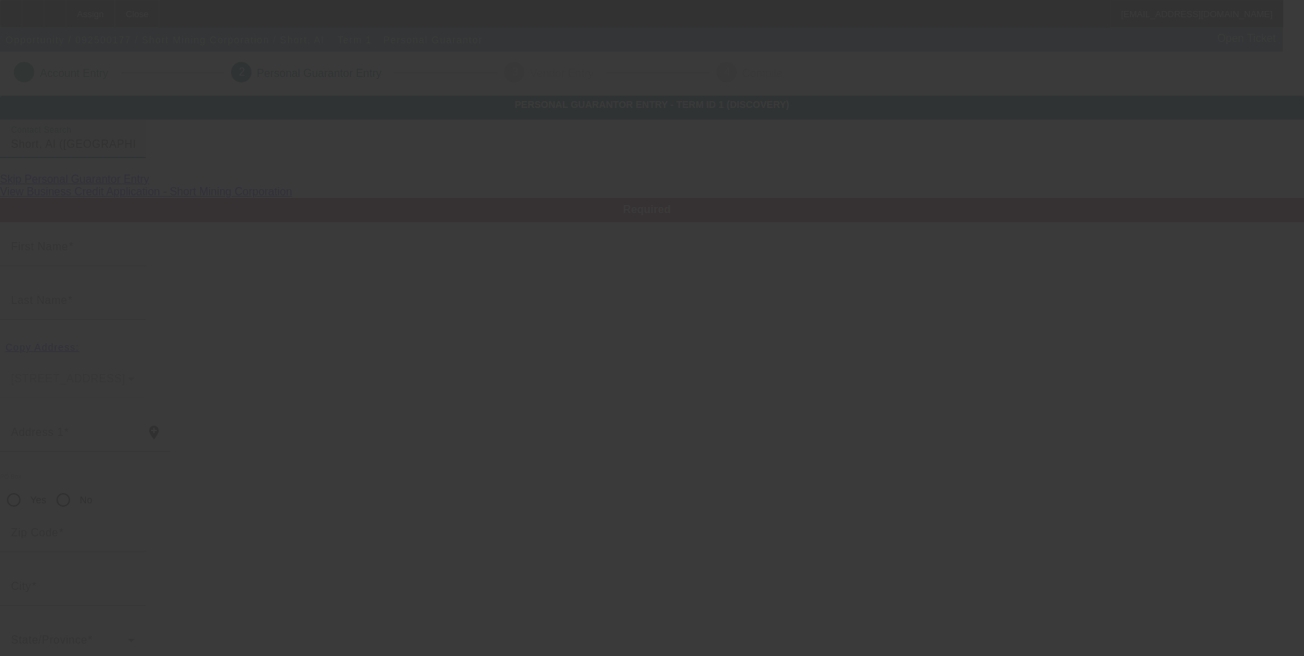
type input "Al"
type input "Short"
type input "340 Main Street 446"
radio input "true"
type input "37708"
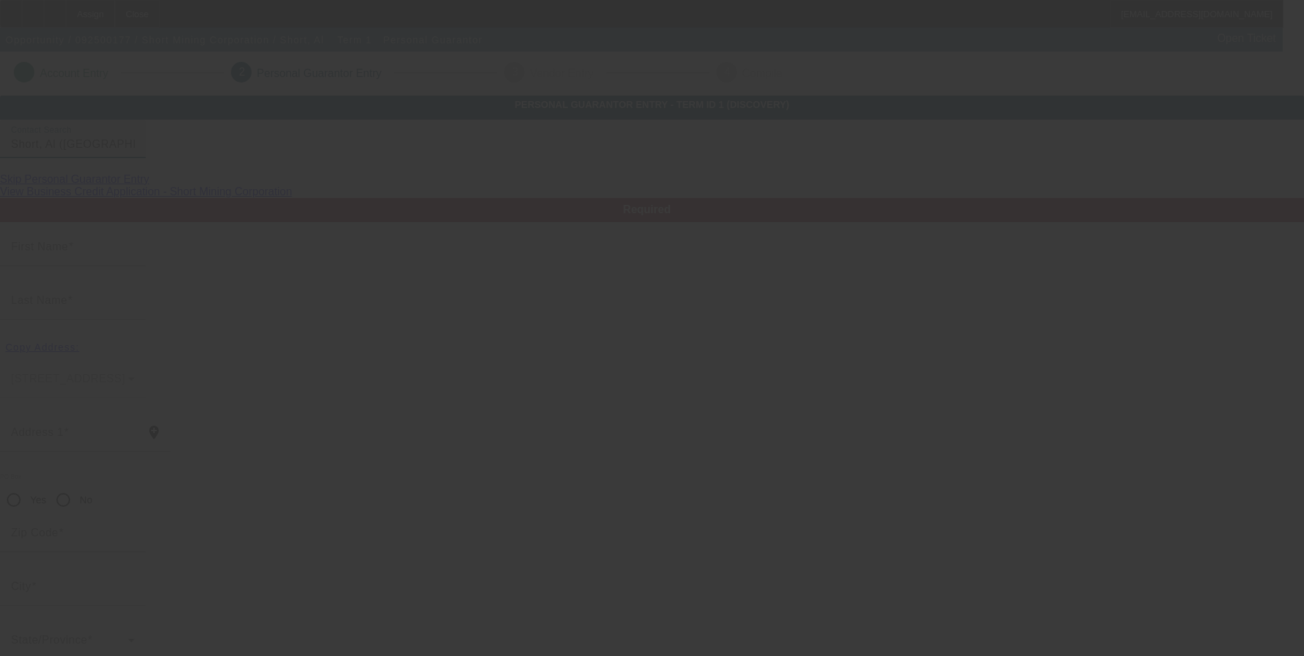
type input "Bean Station"
type input "[PHONE_NUMBER]"
type input "100"
type input "129-29-9995"
type input "shortminingcorporation@gmail.com"
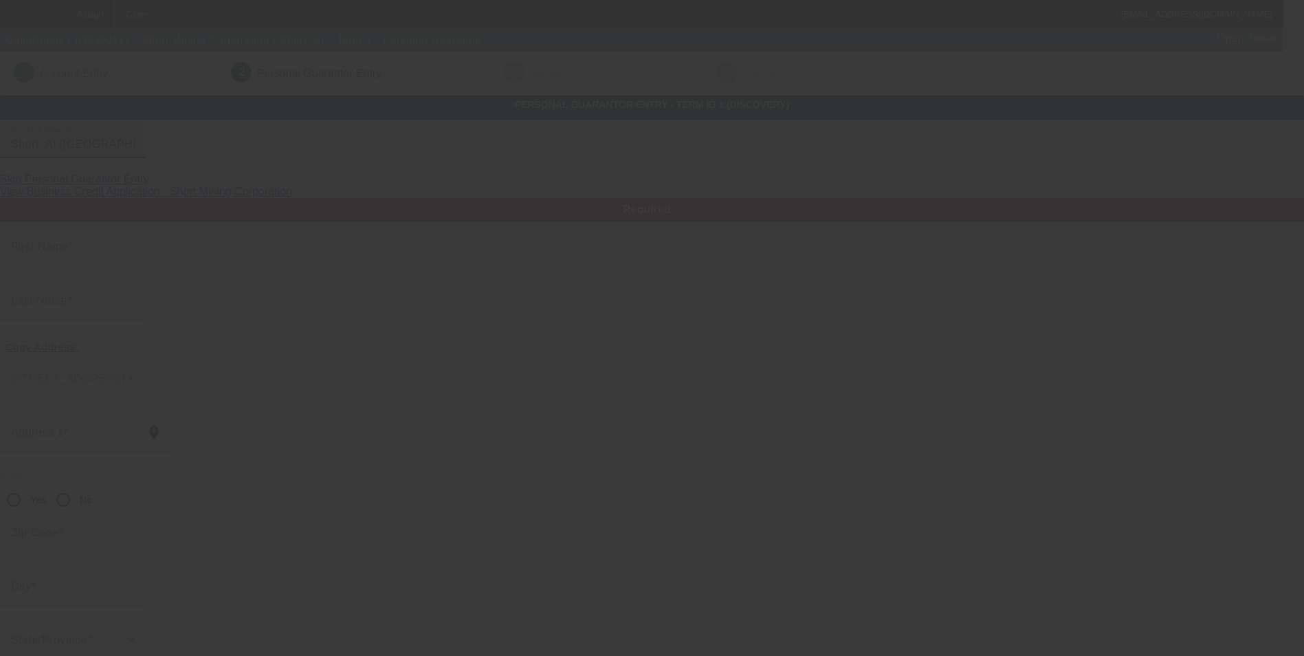
type input "[PHONE_NUMBER]"
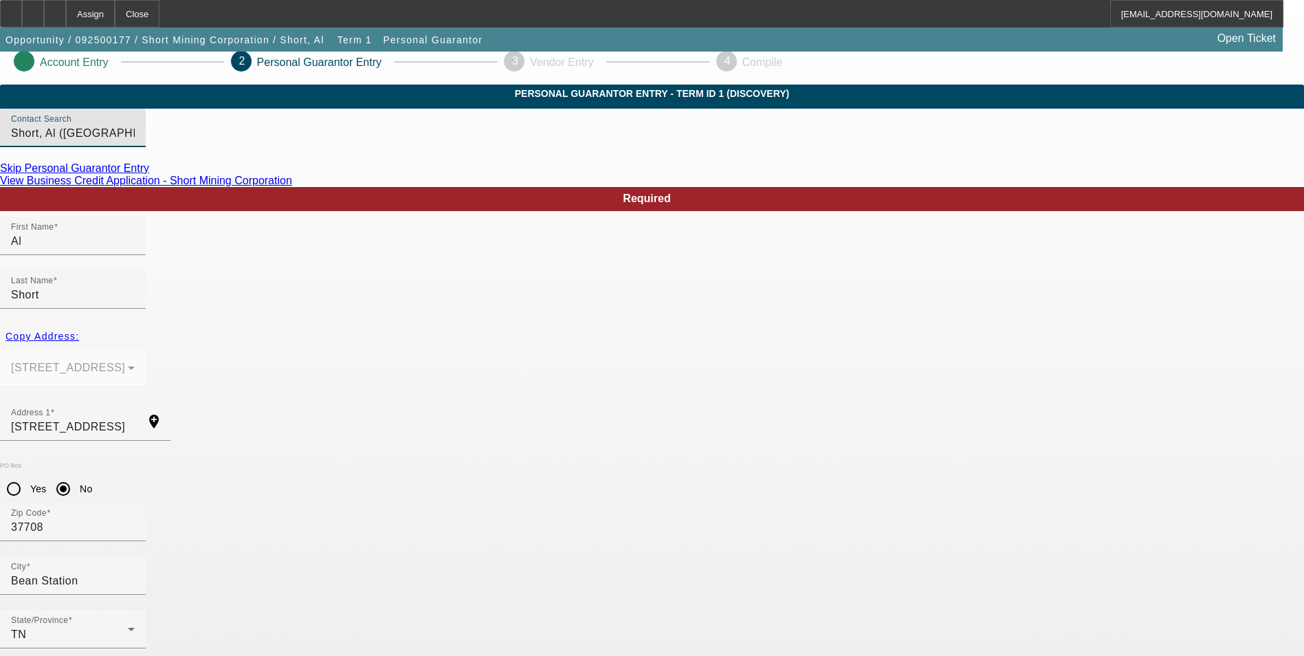
scroll to position [29, 0]
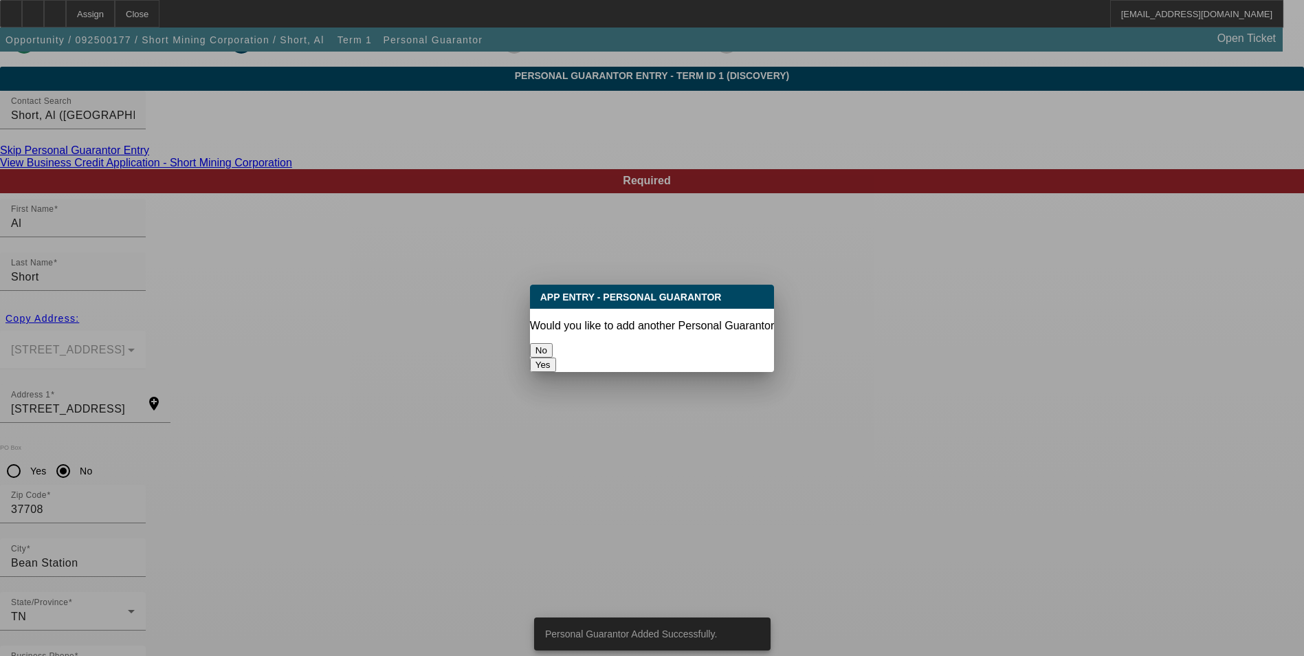
scroll to position [0, 0]
click at [552, 353] on button "No" at bounding box center [541, 350] width 23 height 14
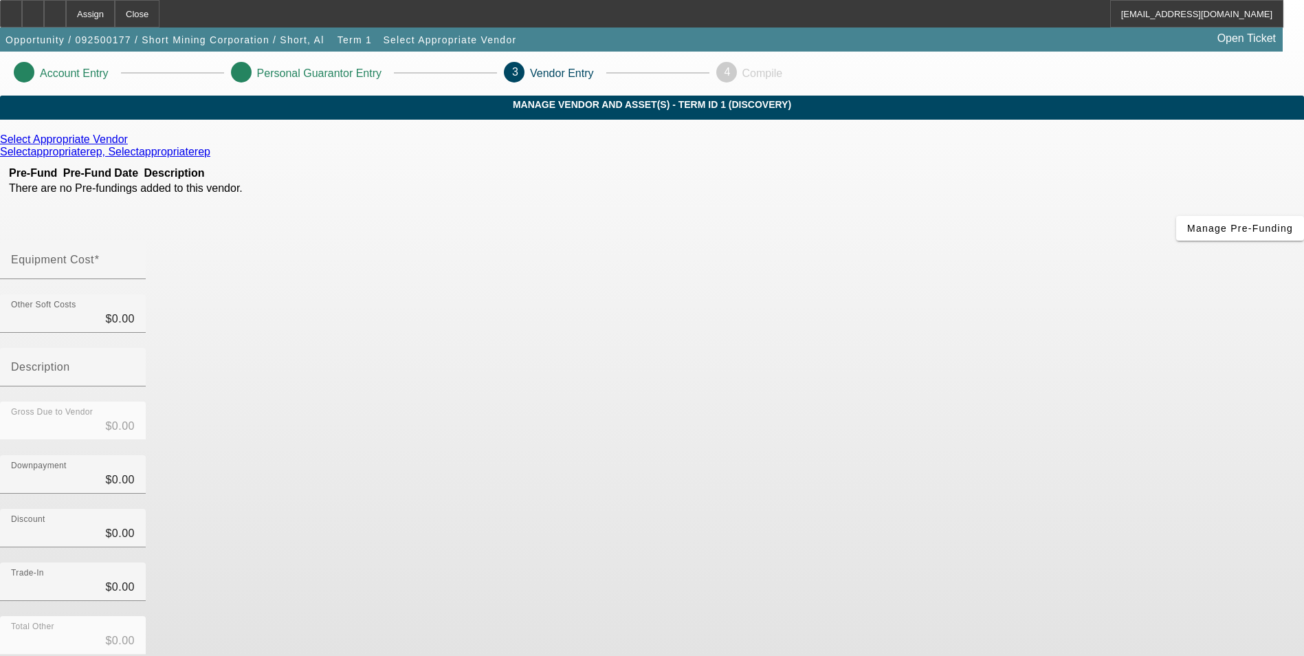
click at [146, 279] on div at bounding box center [73, 286] width 146 height 15
click at [135, 257] on input "Equipment Cost" at bounding box center [73, 265] width 124 height 16
type input "6"
type input "$6.00"
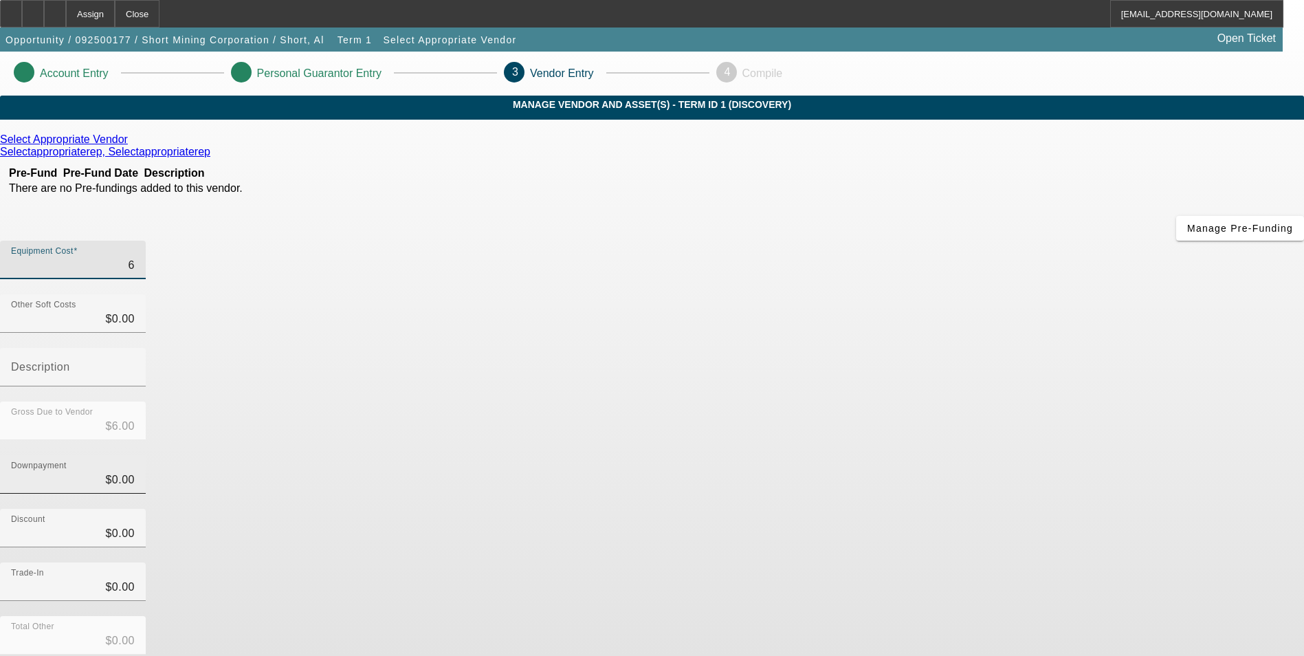
type input "63"
type input "$63.00"
type input "630"
type input "$630.00"
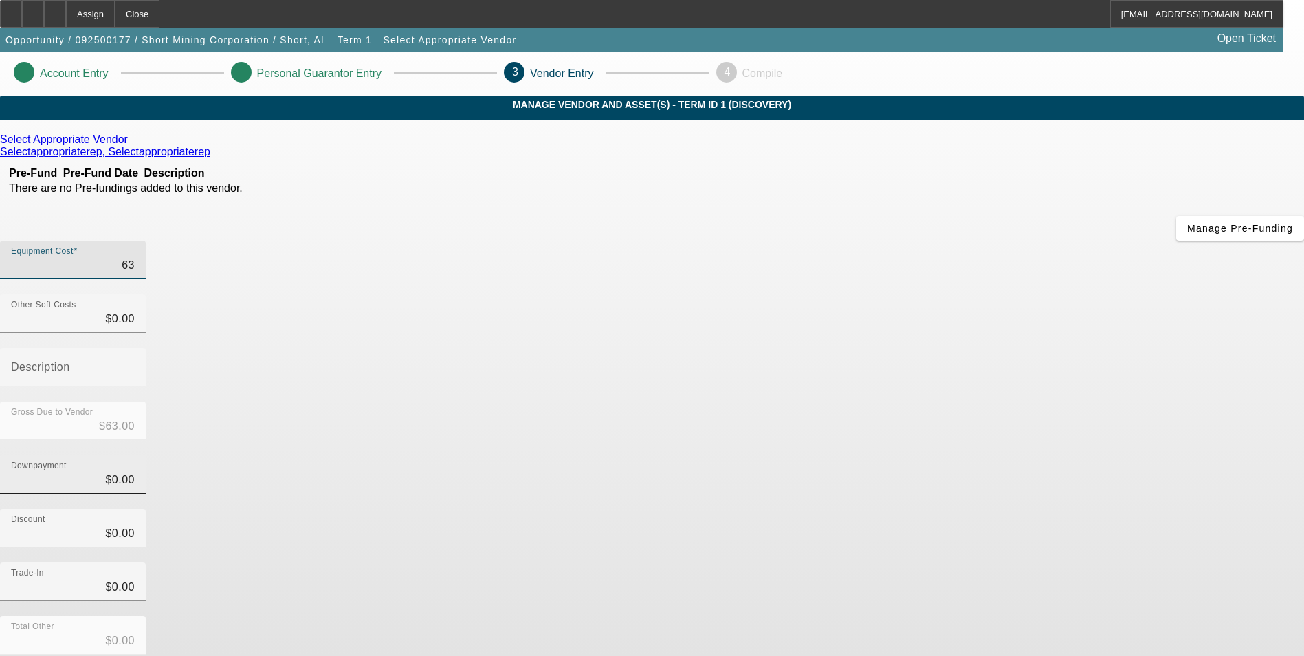
type input "$630.00"
type input "6300"
type input "$6,300.00"
type input "63000"
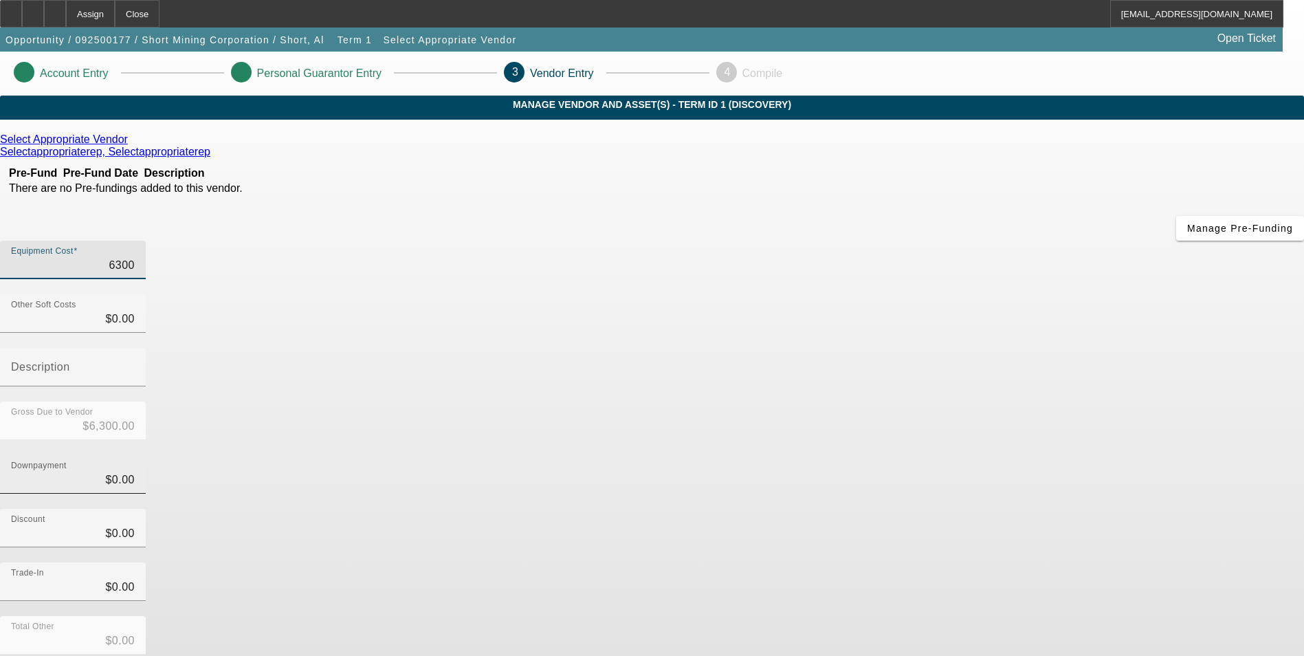
type input "$63,000.00"
click at [993, 562] on div "Trade-In $0.00" at bounding box center [652, 589] width 1304 height 54
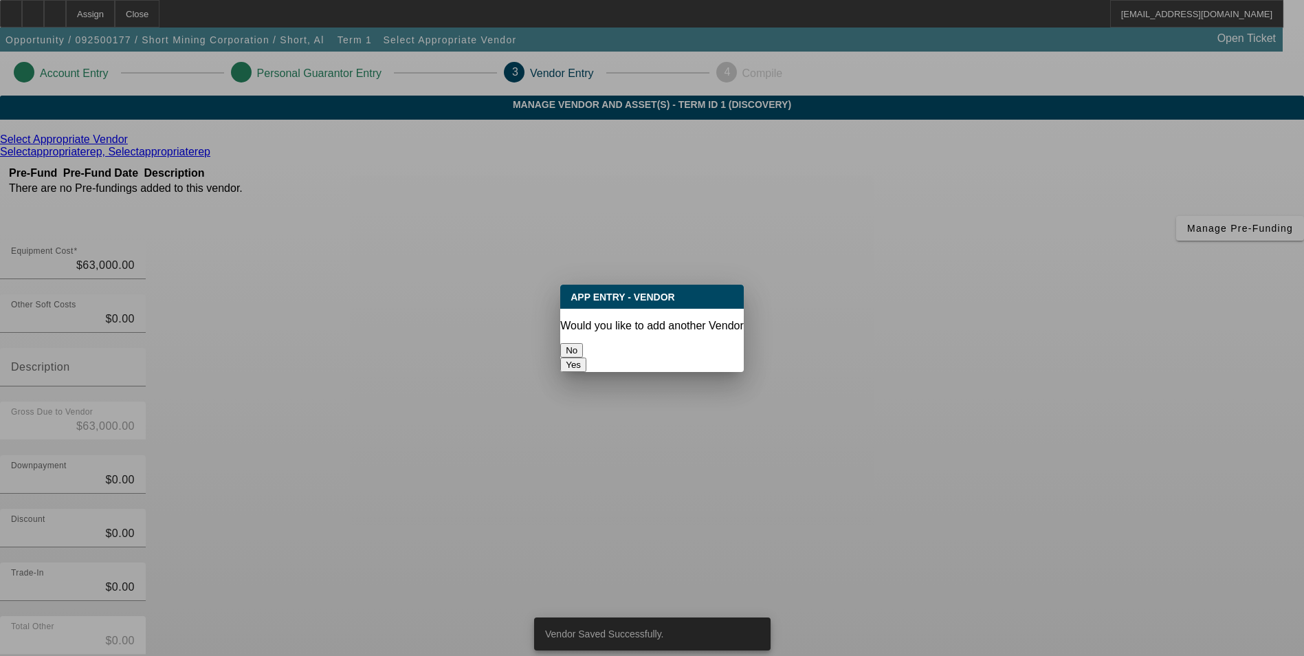
click at [583, 343] on button "No" at bounding box center [571, 350] width 23 height 14
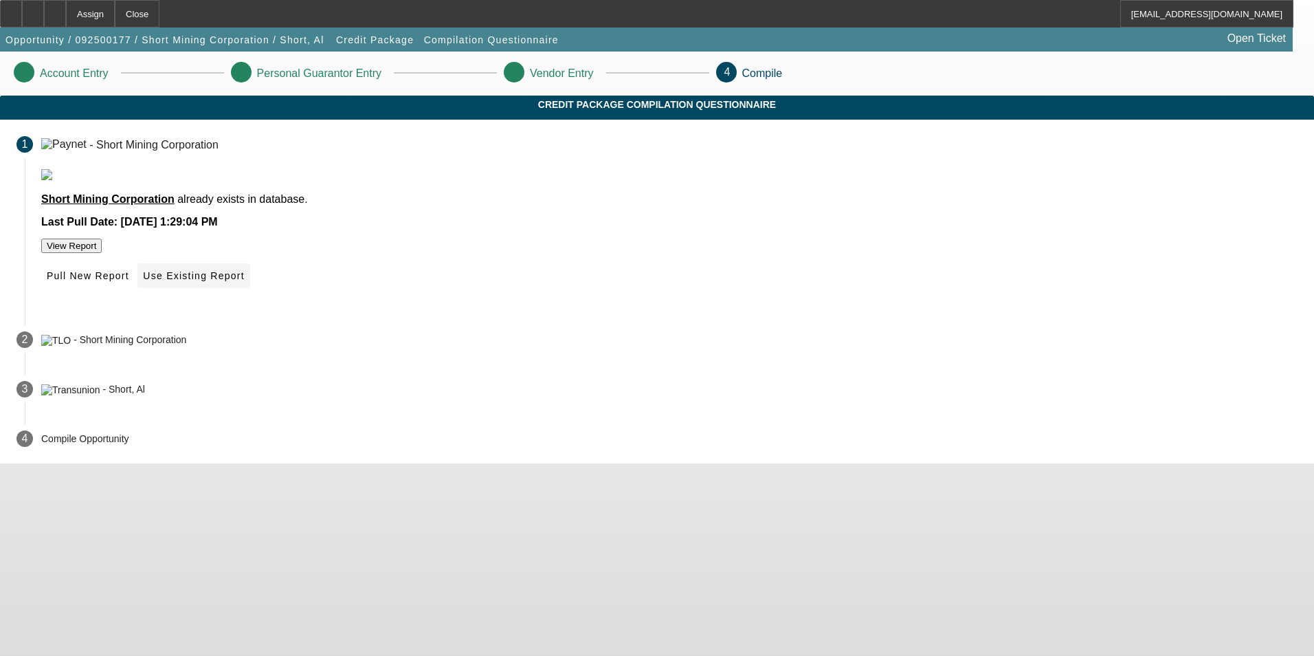
click at [244, 281] on span "Use Existing Report" at bounding box center [193, 275] width 101 height 11
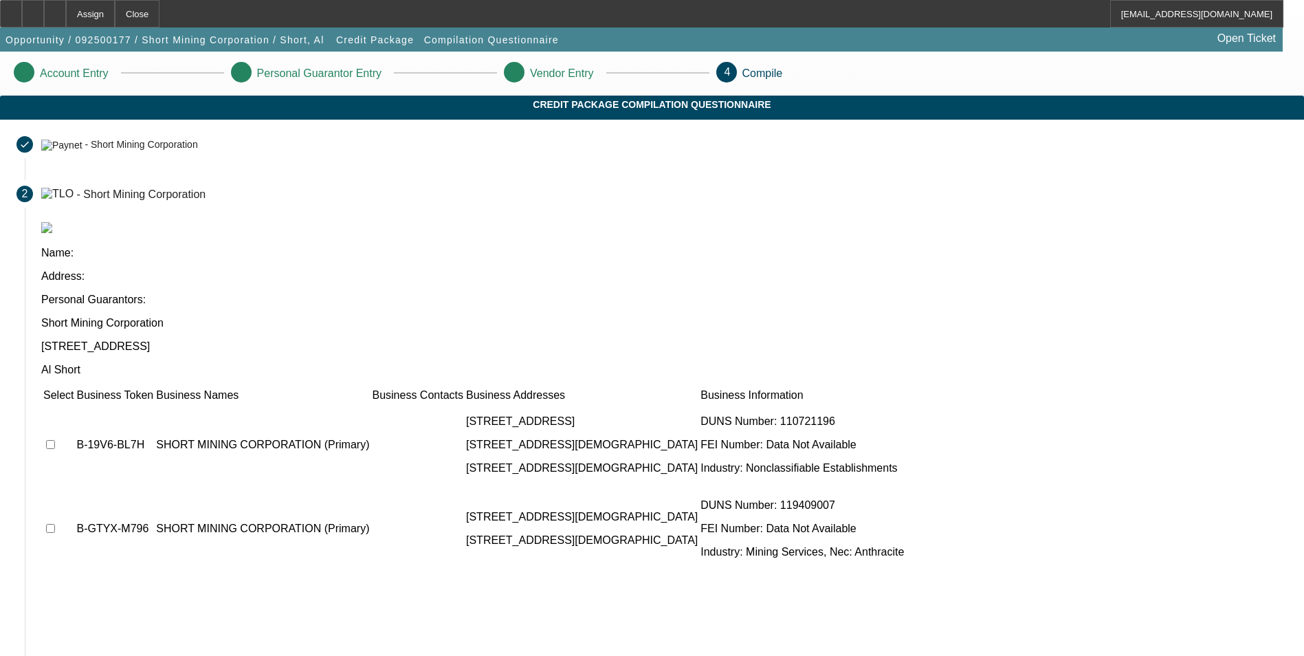
click at [55, 440] on input "checkbox" at bounding box center [50, 444] width 9 height 9
checkbox input "true"
click at [74, 487] on td at bounding box center [59, 528] width 32 height 82
click at [55, 524] on input "checkbox" at bounding box center [50, 528] width 9 height 9
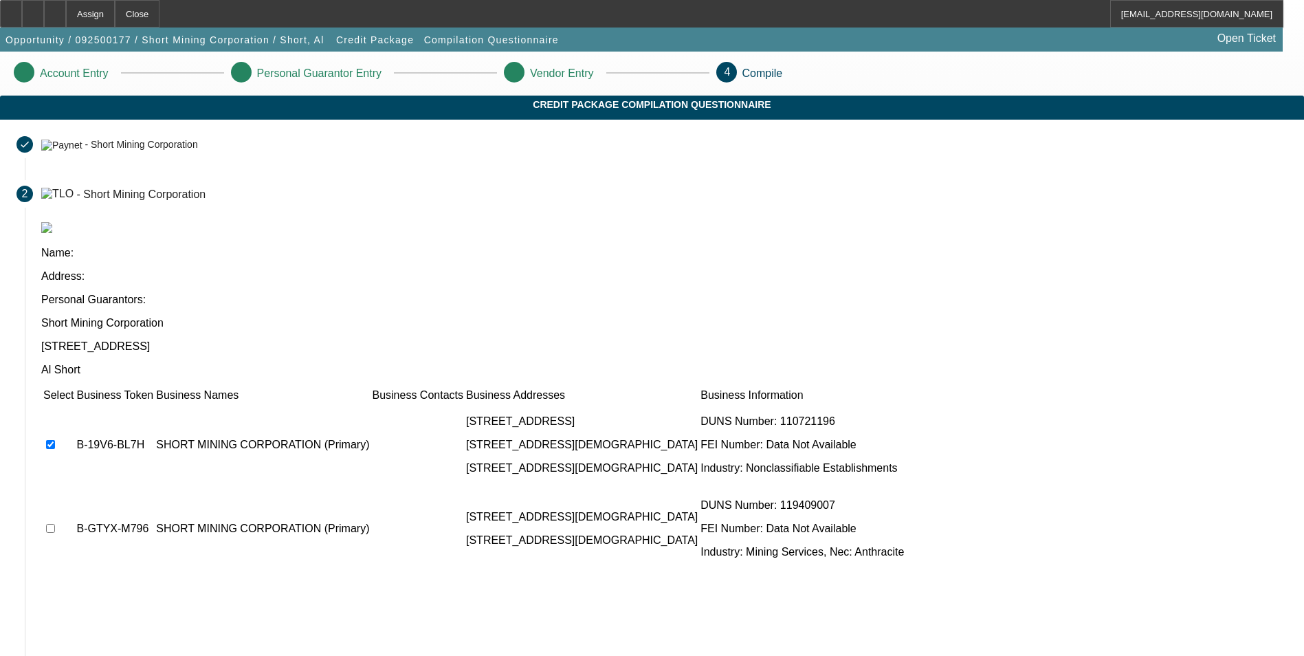
checkbox input "true"
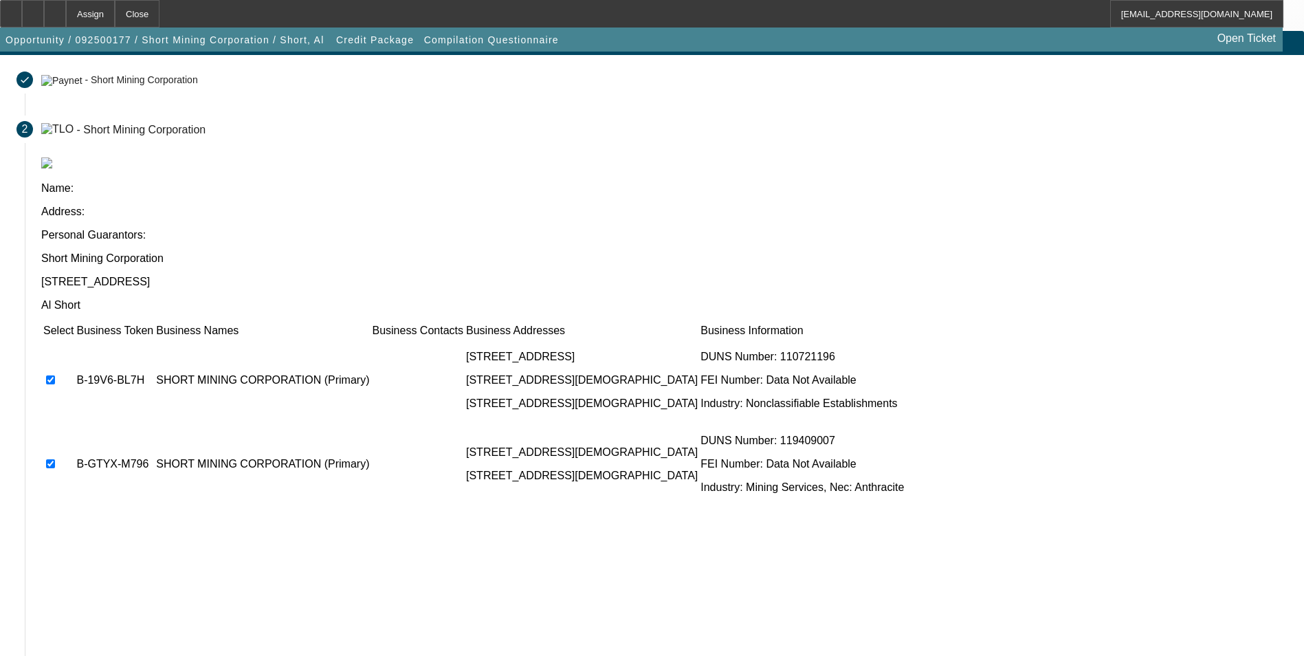
scroll to position [154, 0]
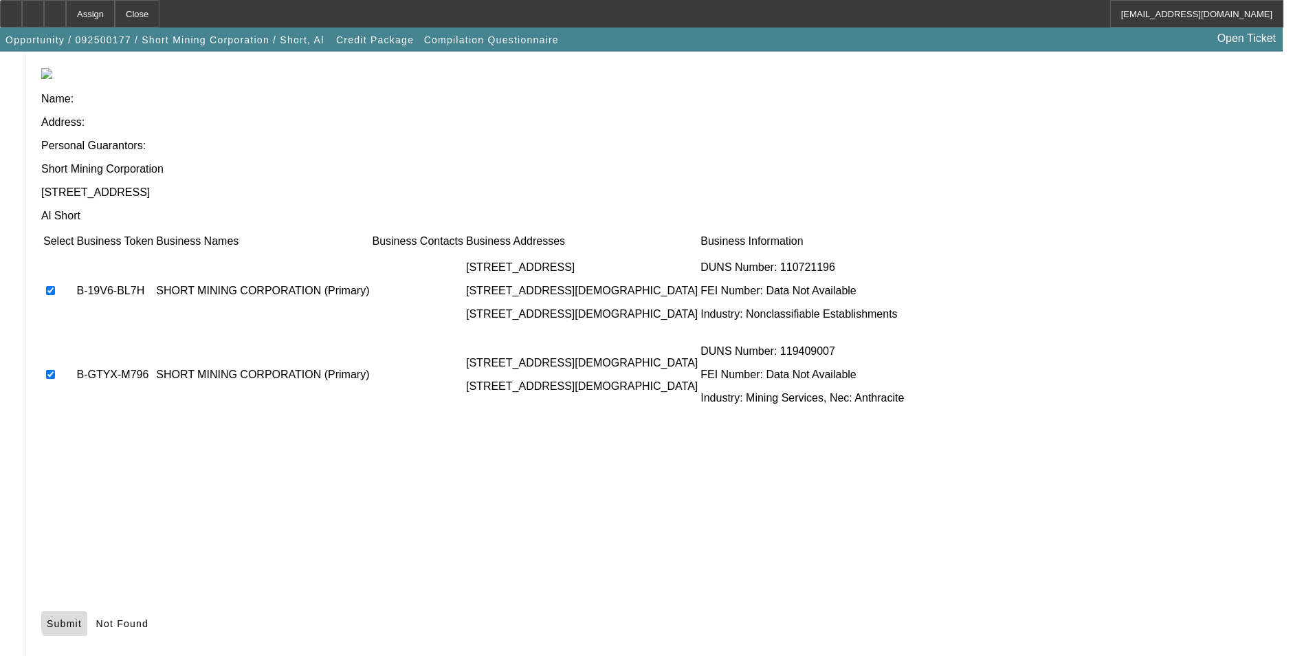
click at [82, 618] on span "Submit" at bounding box center [64, 623] width 35 height 11
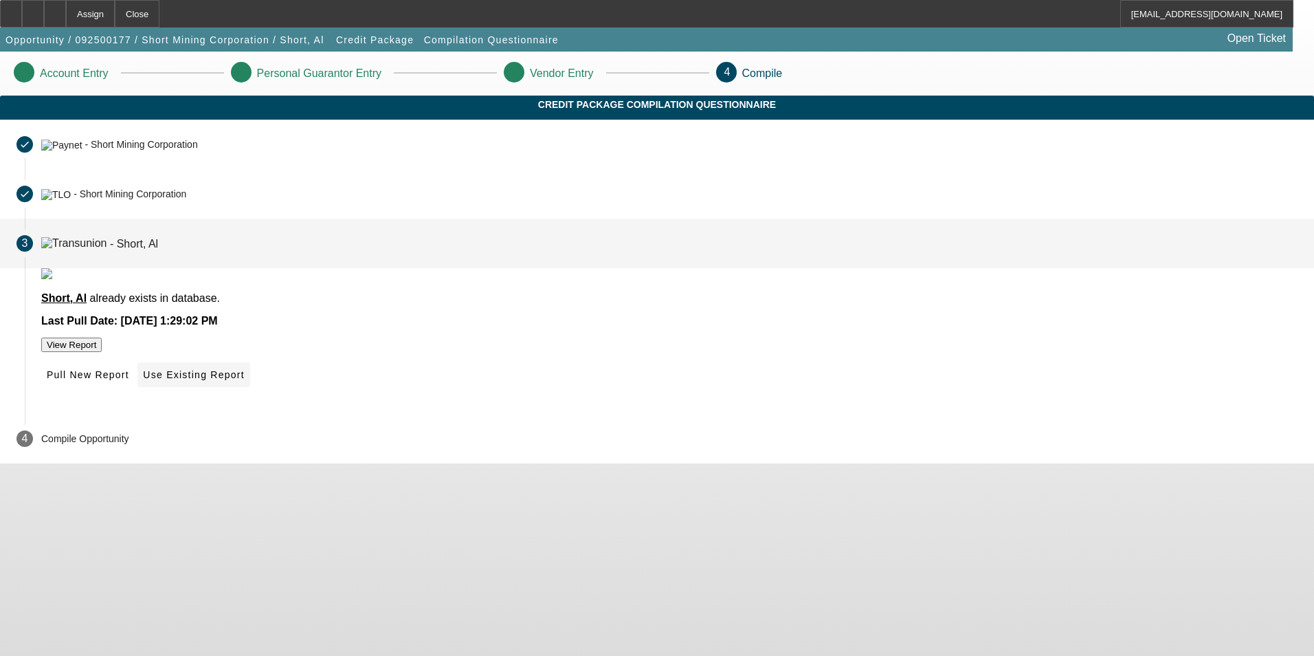
click at [249, 391] on span at bounding box center [193, 374] width 112 height 33
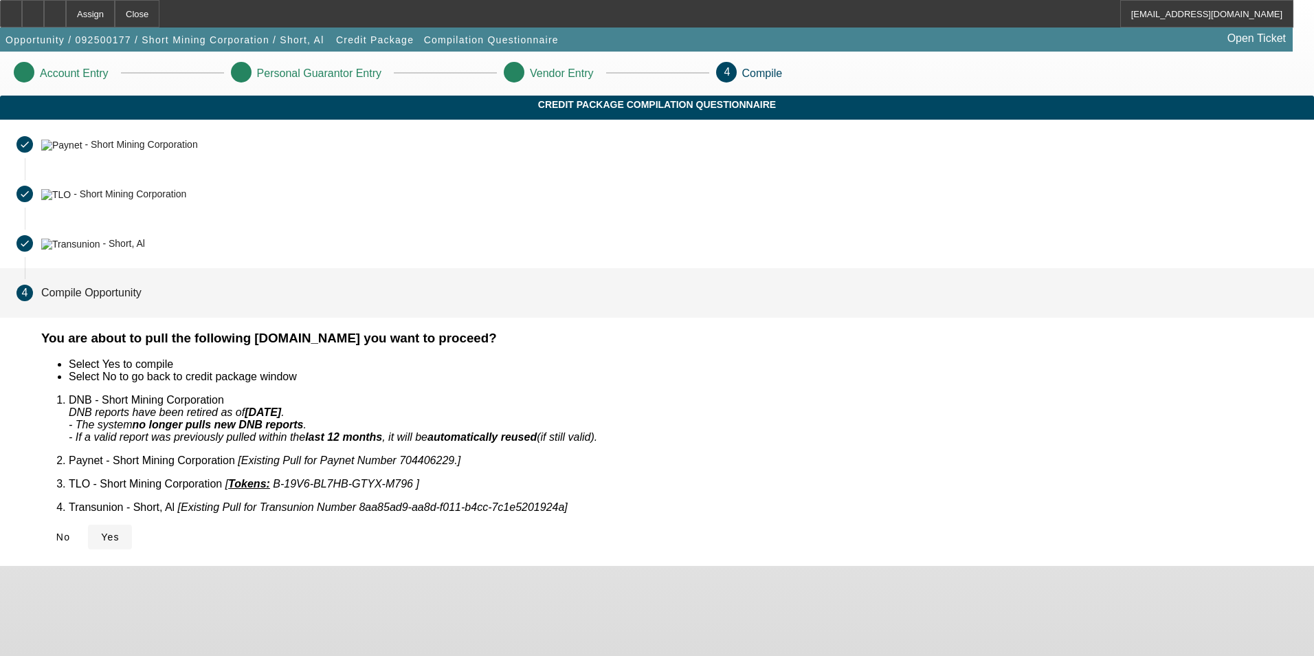
click at [120, 531] on span "Yes" at bounding box center [110, 536] width 19 height 11
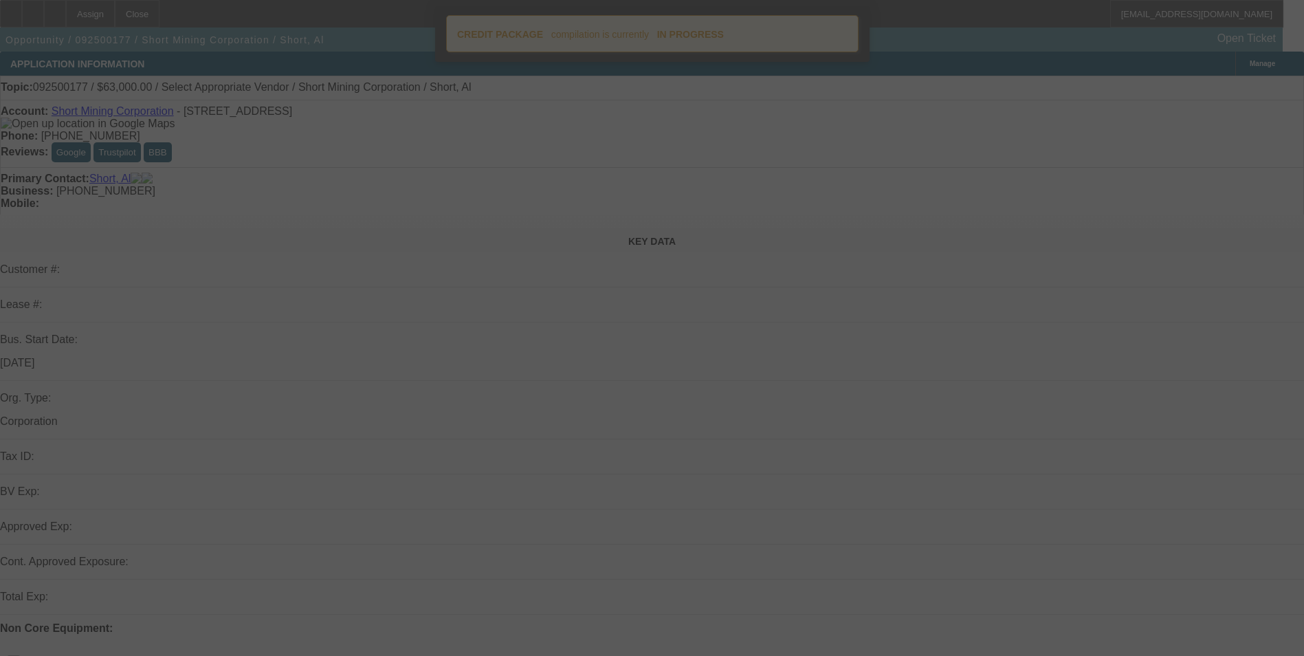
select select "0"
select select "2"
select select "0.1"
select select "4"
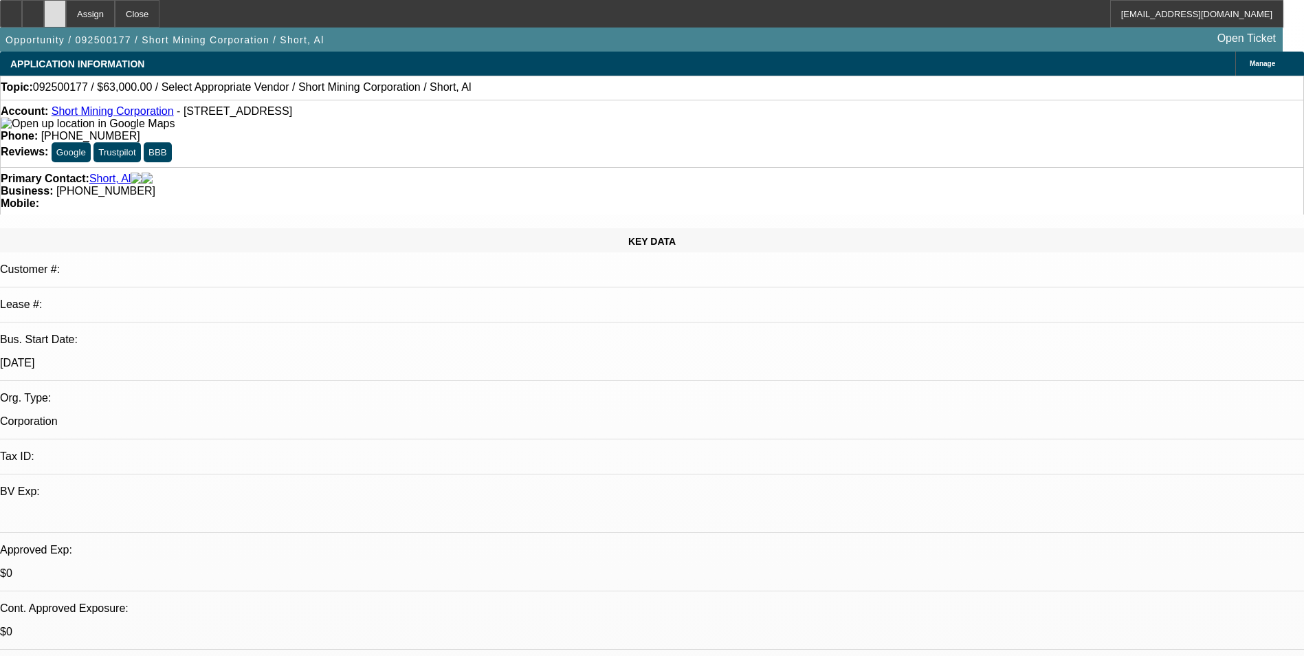
click at [66, 10] on div at bounding box center [55, 13] width 22 height 27
select select "0"
select select "2"
select select "0.1"
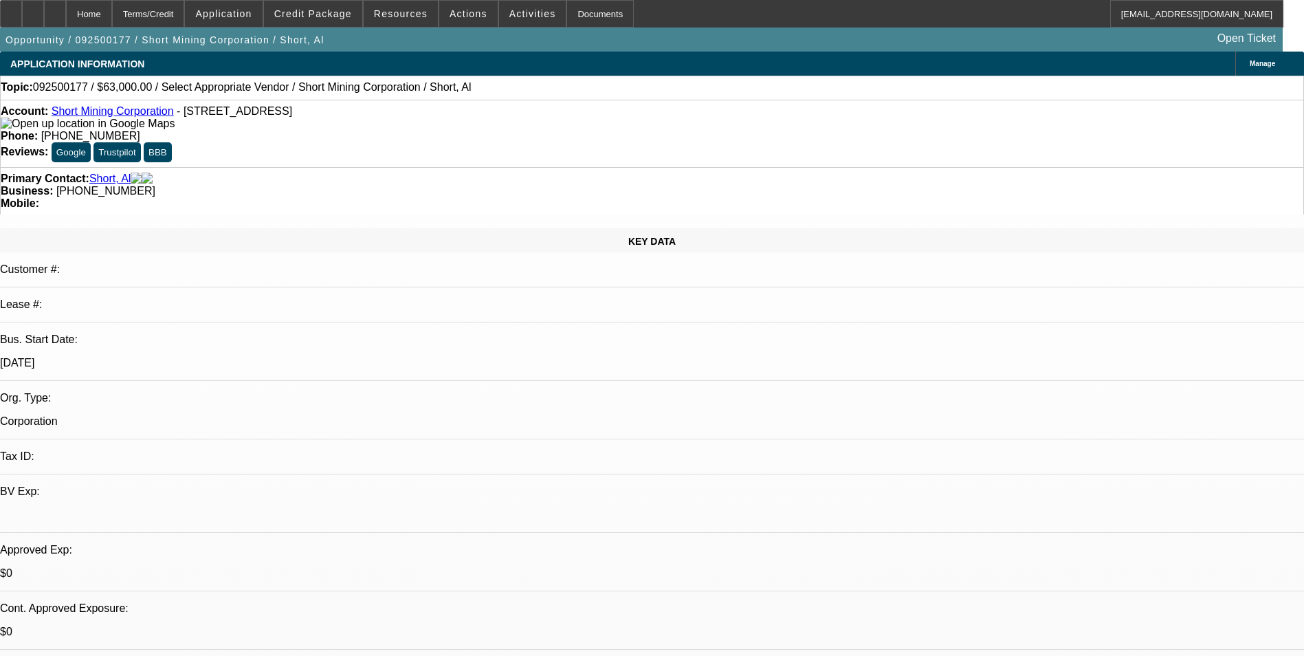
select select "4"
